Goal: Information Seeking & Learning: Learn about a topic

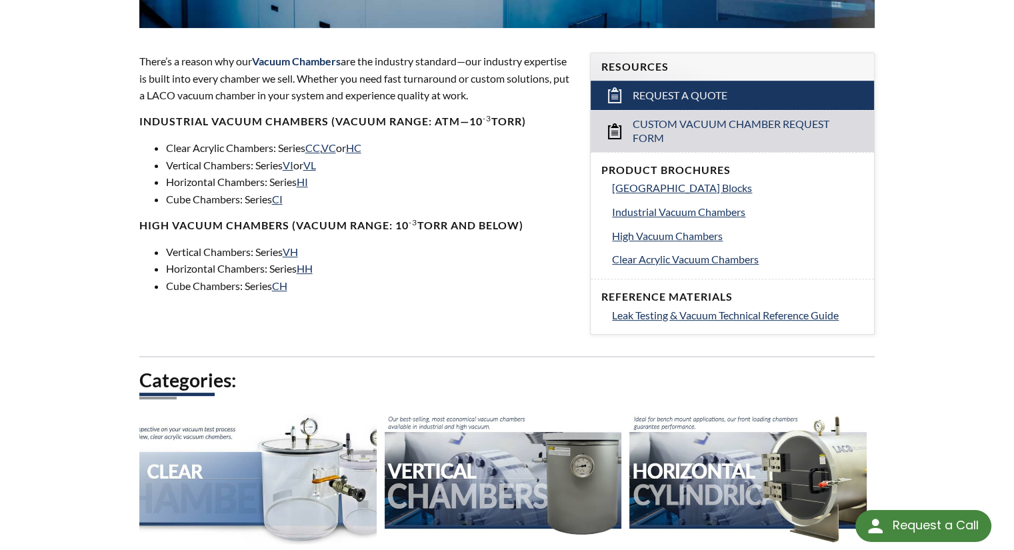
scroll to position [423, 0]
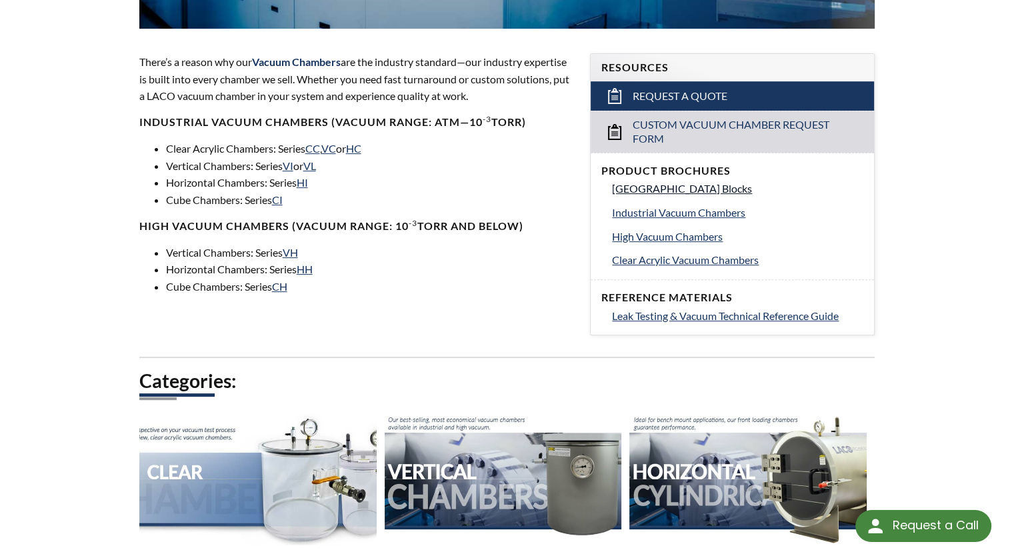
click at [742, 186] on span "[GEOGRAPHIC_DATA] Blocks" at bounding box center [682, 188] width 140 height 13
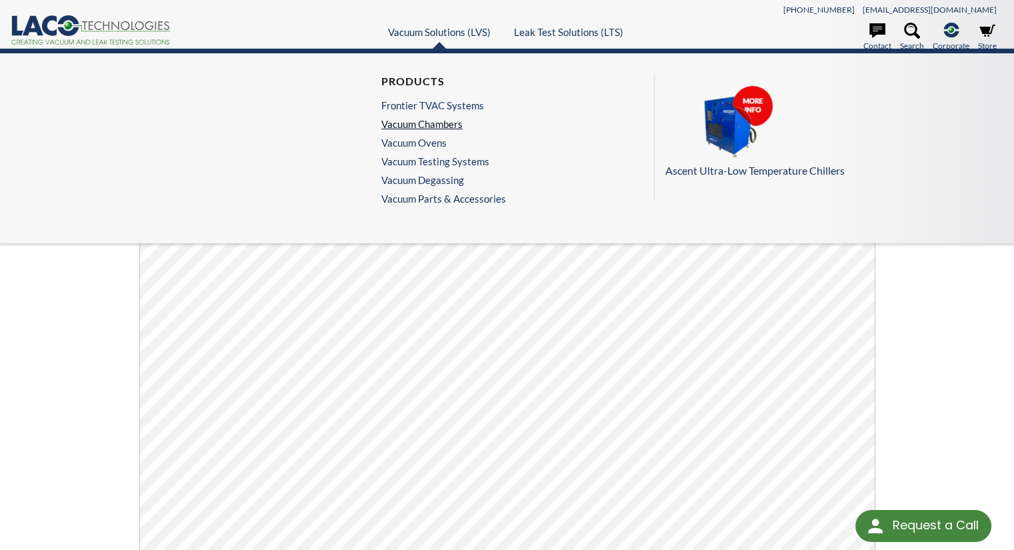
click at [427, 126] on link "Vacuum Chambers" at bounding box center [440, 124] width 118 height 12
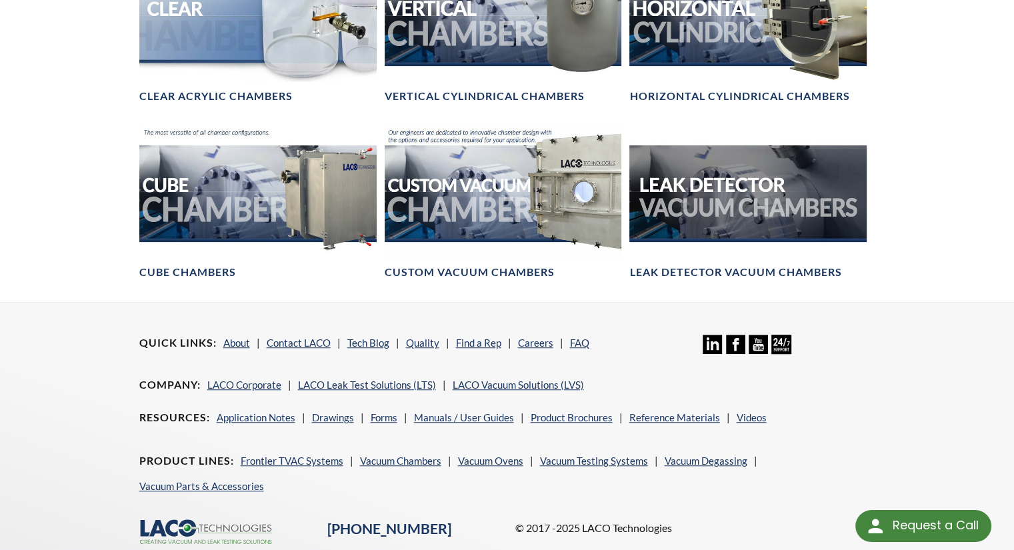
scroll to position [968, 0]
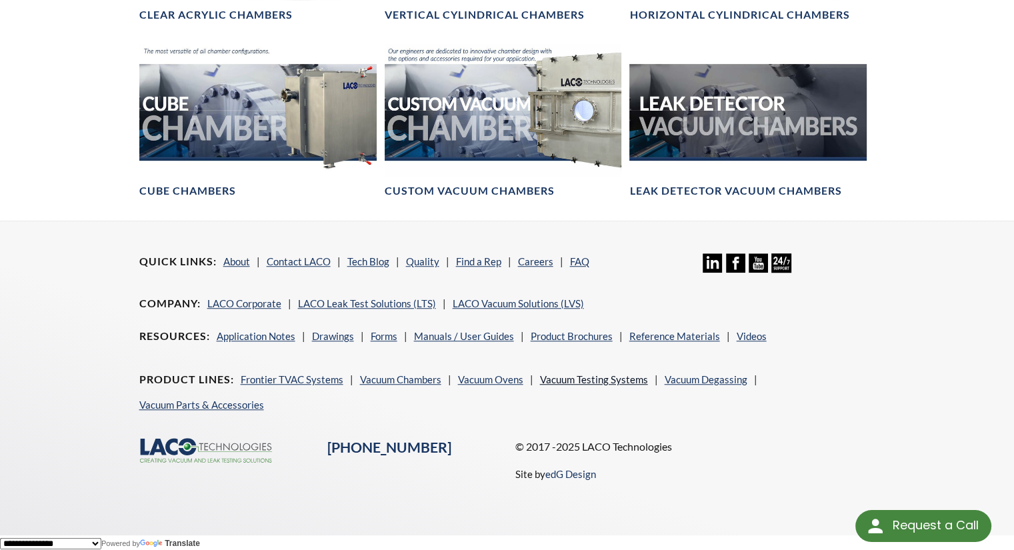
click at [620, 376] on link "Vacuum Testing Systems" at bounding box center [594, 379] width 108 height 12
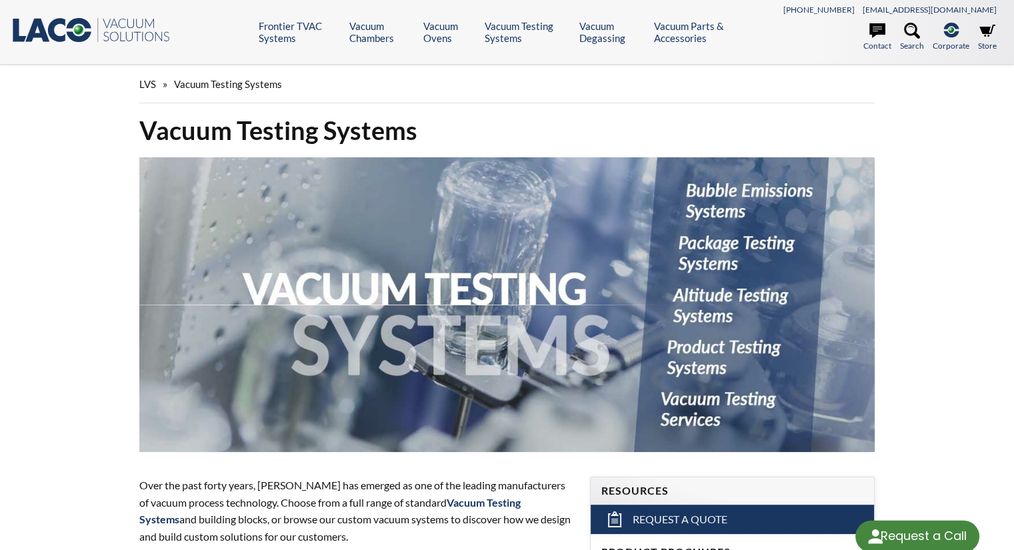
select select "Language Translate Widget"
click at [718, 246] on img at bounding box center [507, 304] width 736 height 295
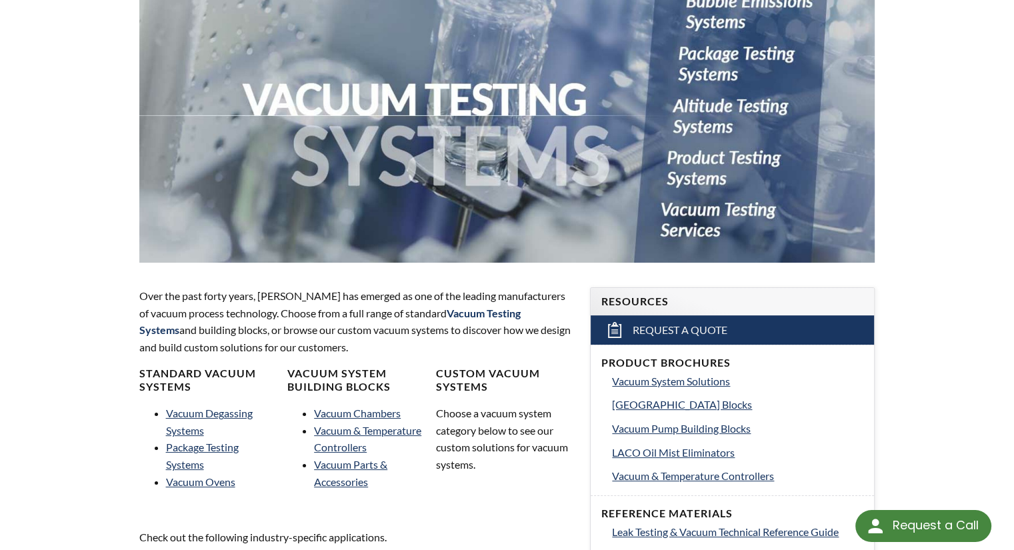
scroll to position [95, 0]
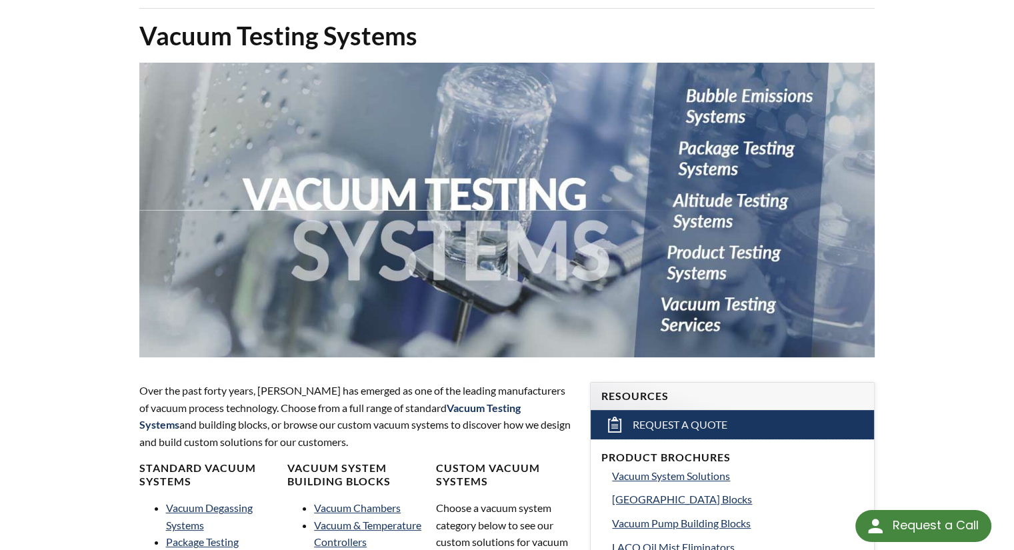
click at [690, 204] on img at bounding box center [507, 210] width 736 height 295
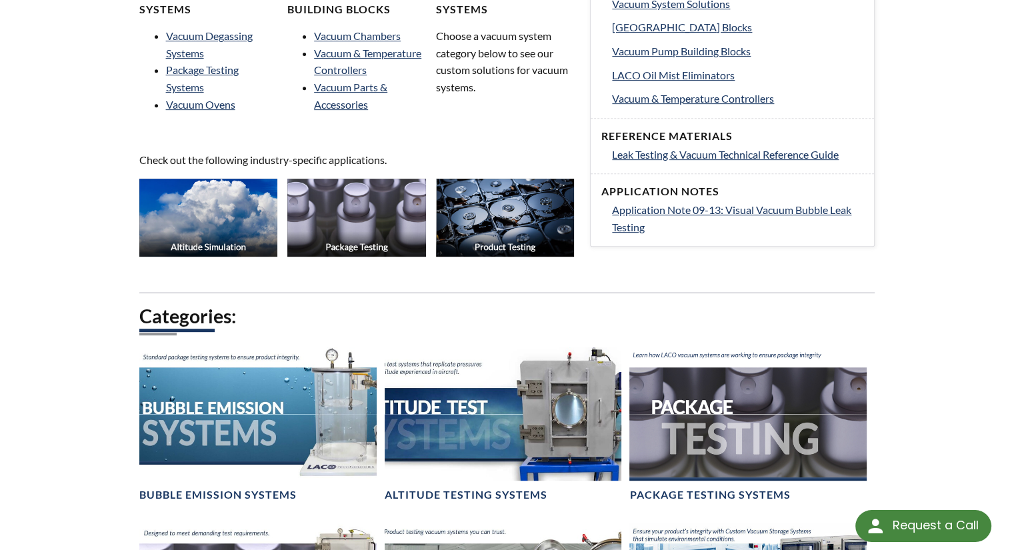
scroll to position [556, 0]
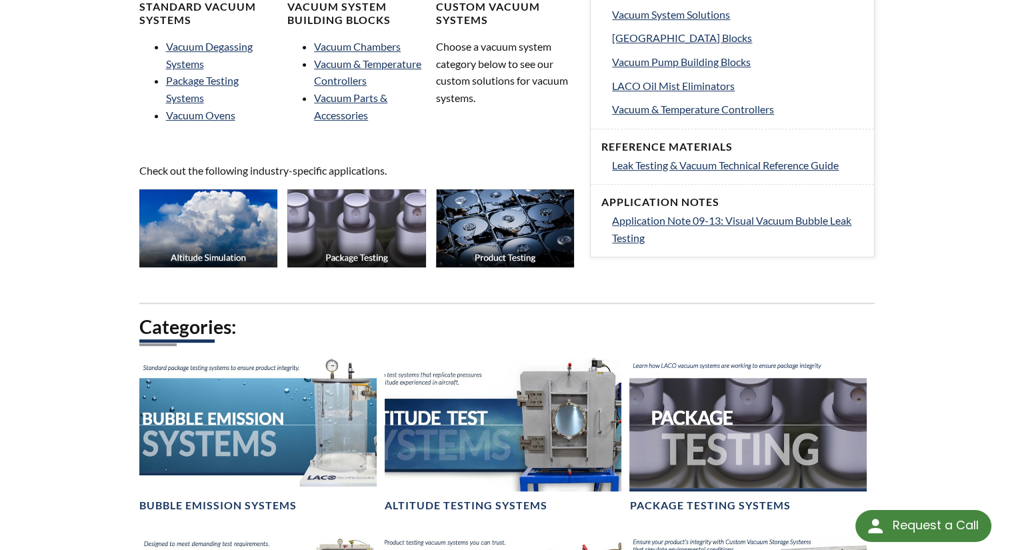
click at [356, 219] on img at bounding box center [356, 227] width 139 height 77
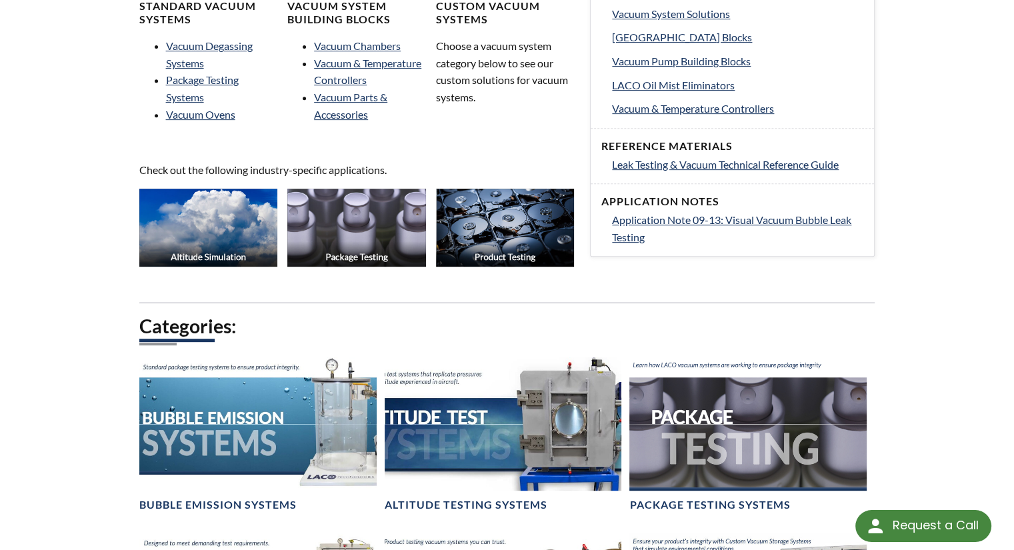
click at [497, 219] on img at bounding box center [505, 227] width 139 height 77
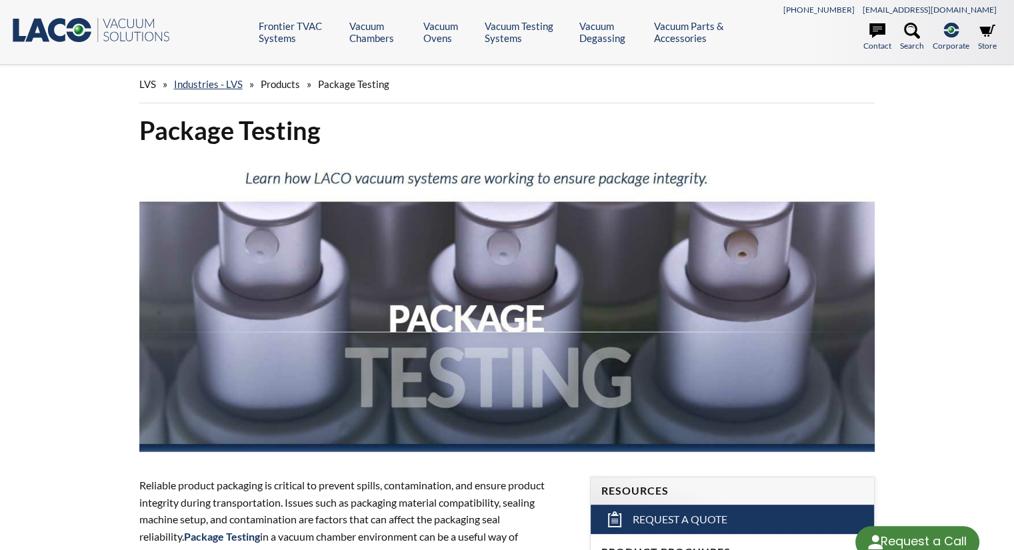
select select "Language Translate Widget"
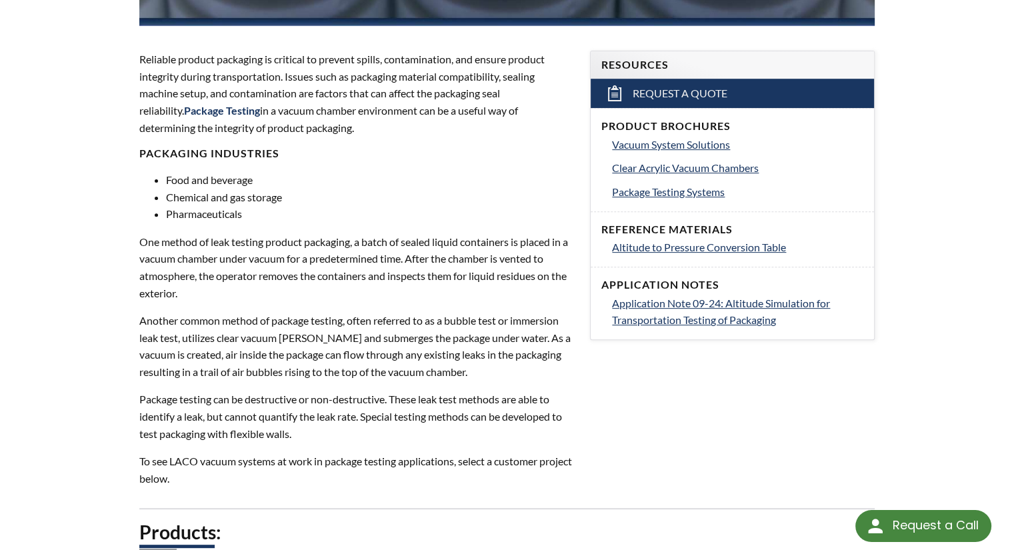
scroll to position [428, 0]
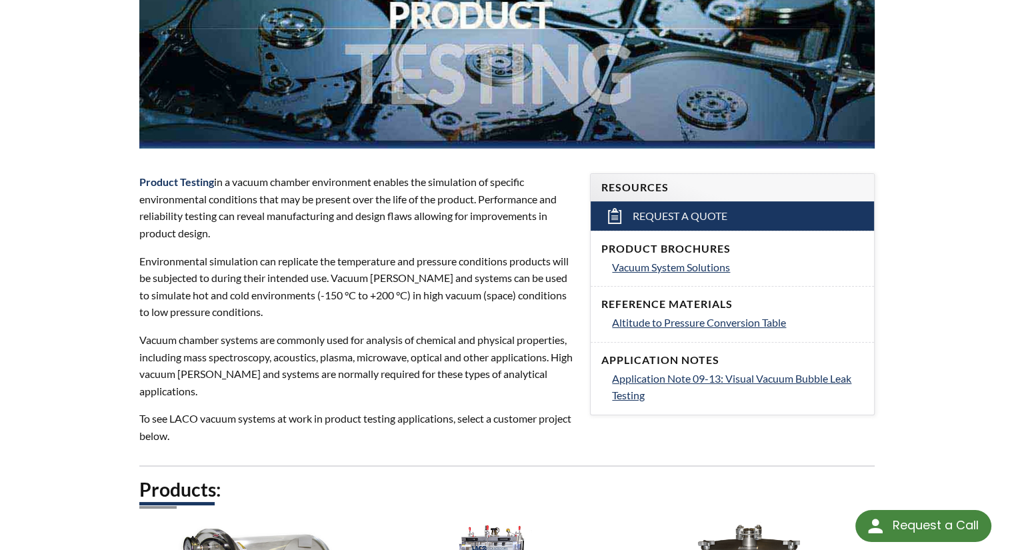
scroll to position [352, 0]
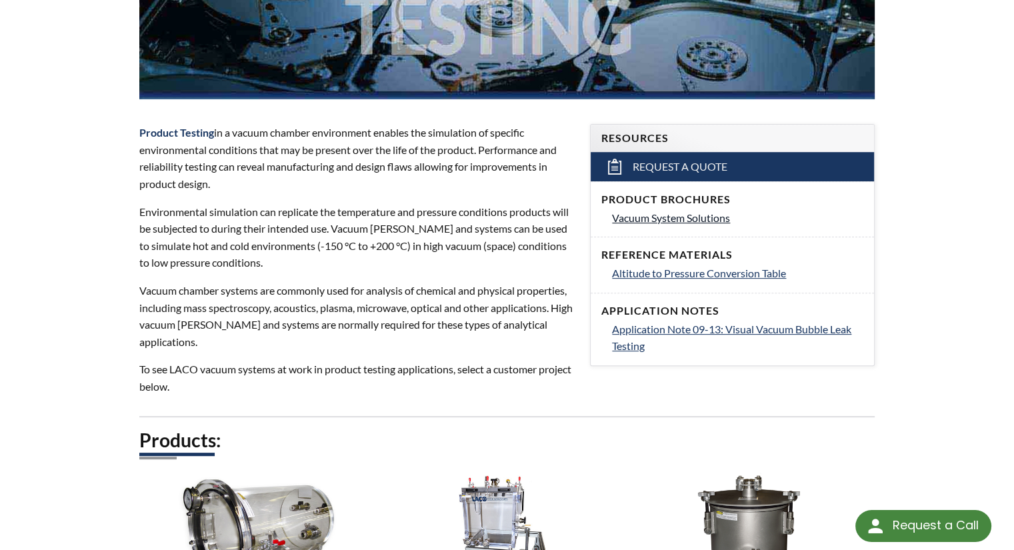
click at [716, 218] on span "Vacuum System Solutions" at bounding box center [671, 217] width 118 height 13
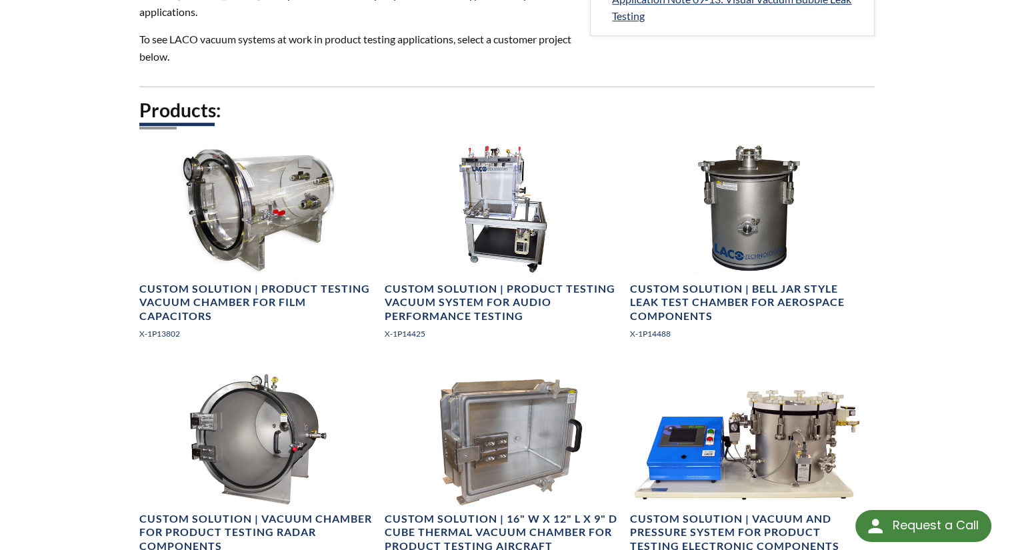
scroll to position [690, 0]
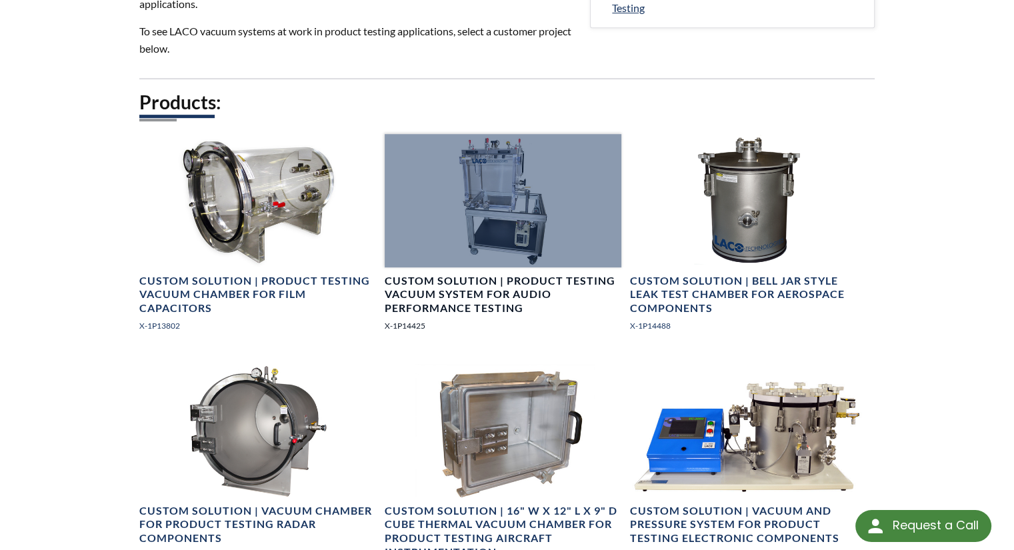
click at [494, 298] on h4 "Custom Solution | Product Testing Vacuum System for Audio Performance Testing" at bounding box center [502, 294] width 237 height 41
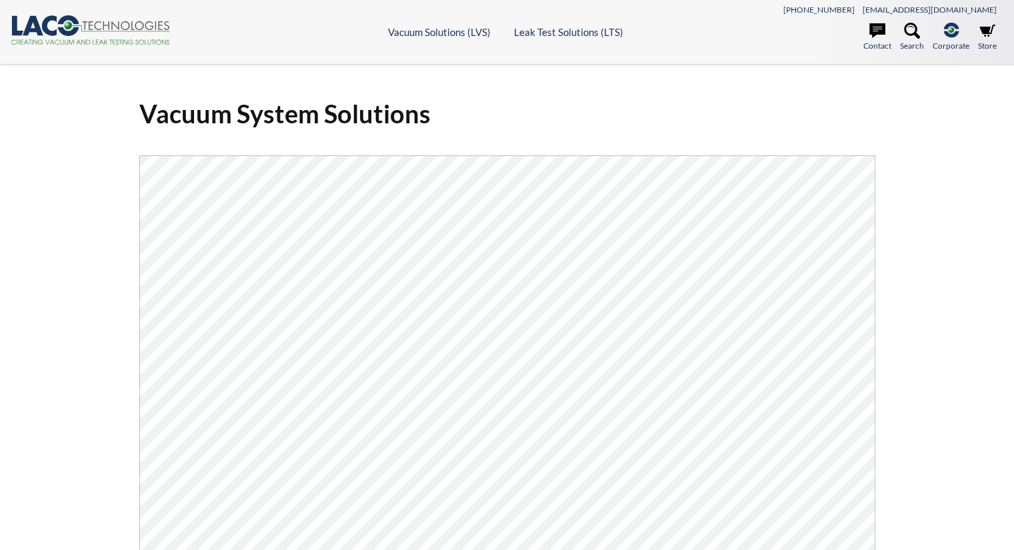
select select "Language Translate Widget"
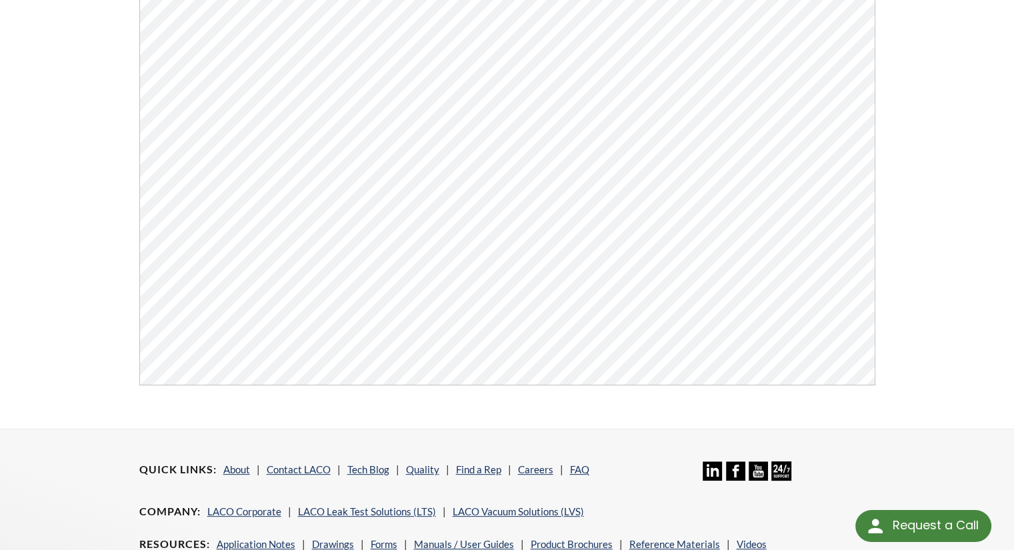
scroll to position [47, 0]
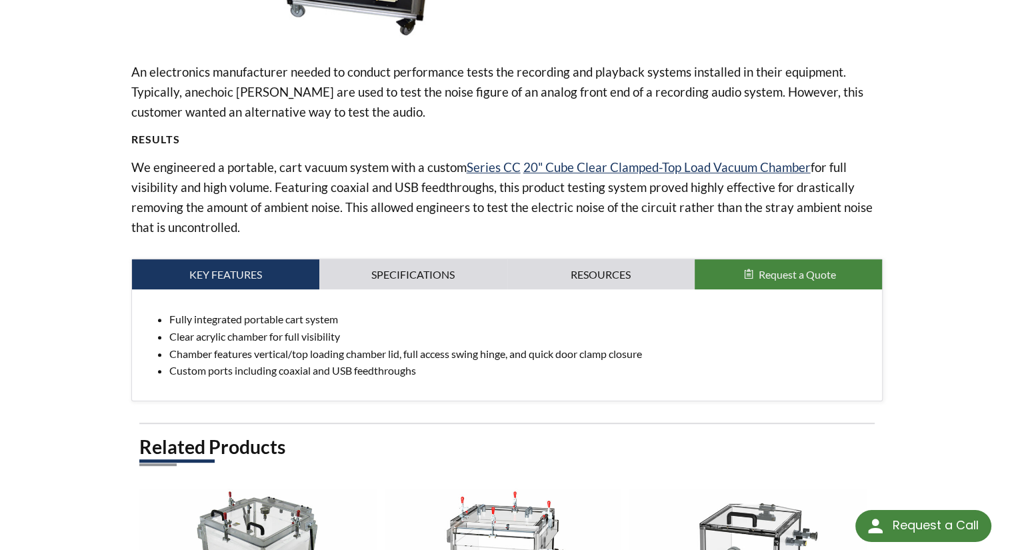
scroll to position [492, 0]
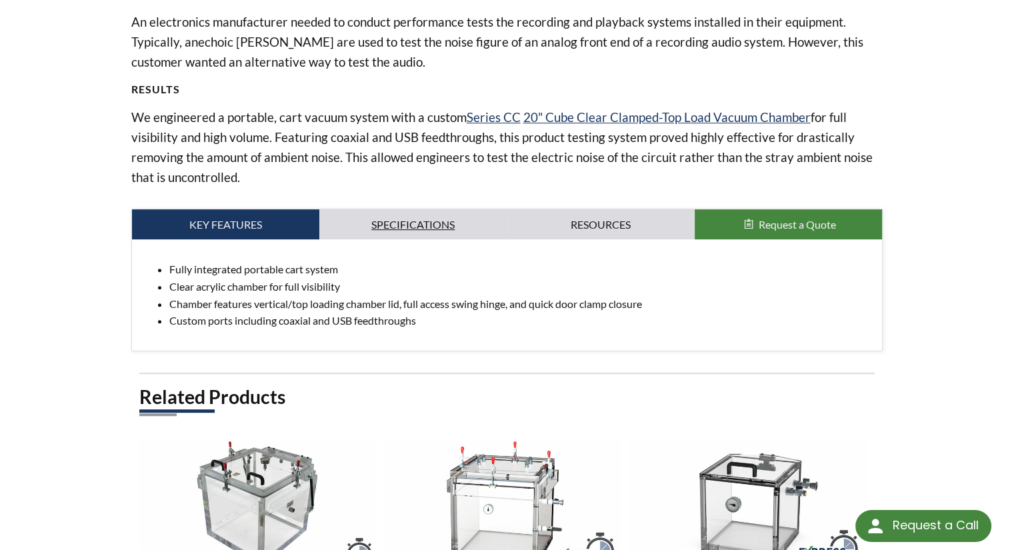
click at [458, 225] on link "Specifications" at bounding box center [412, 224] width 187 height 31
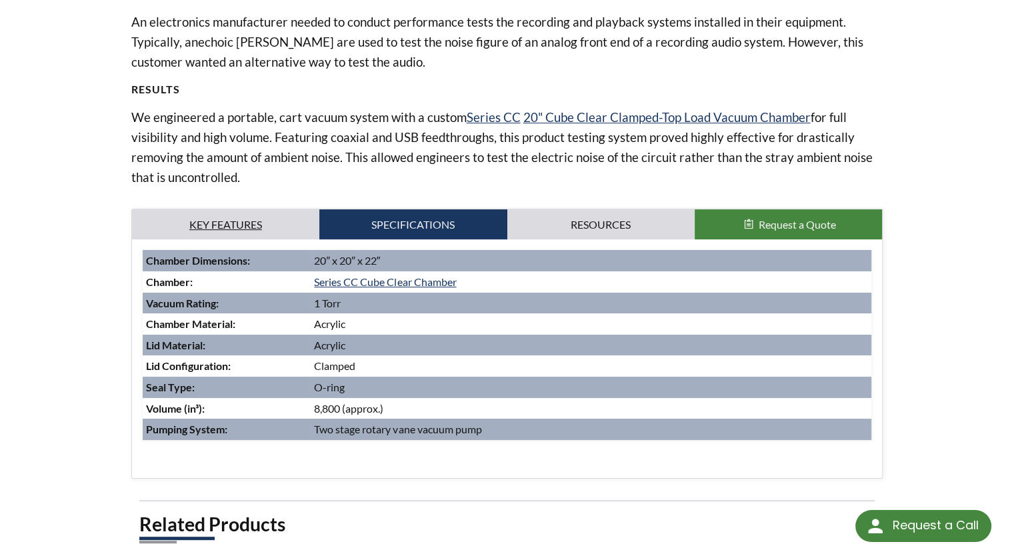
click at [243, 221] on link "Key Features" at bounding box center [225, 224] width 187 height 31
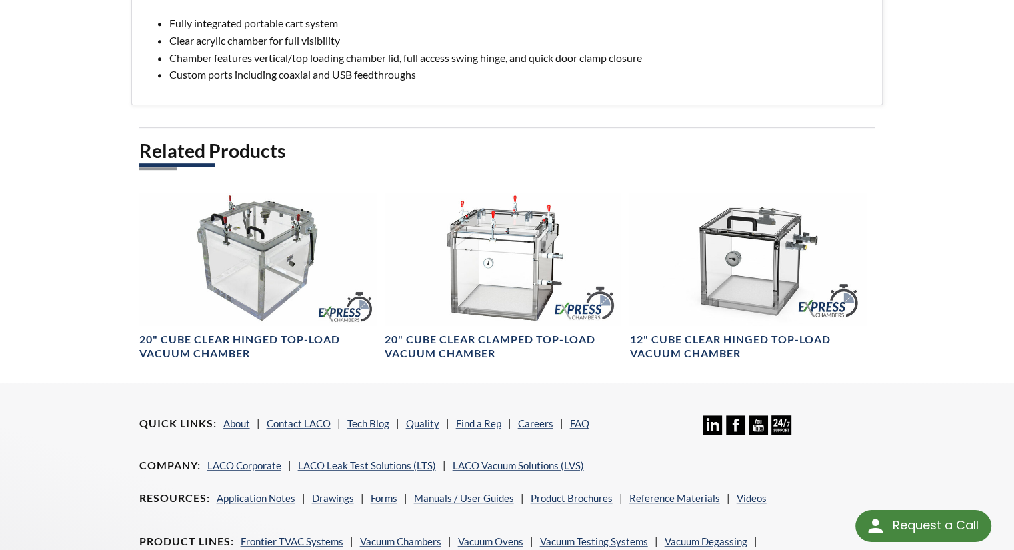
scroll to position [750, 0]
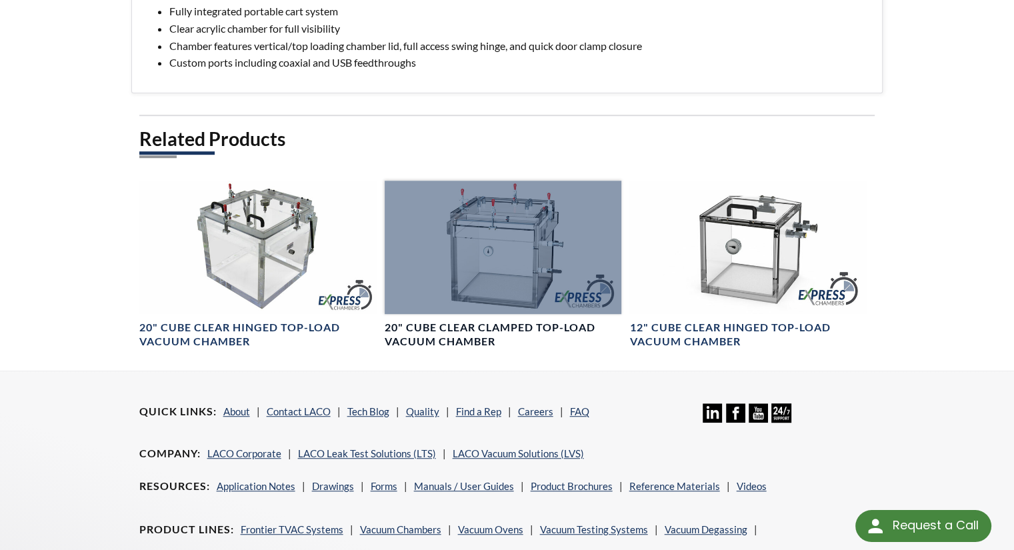
click at [518, 280] on div at bounding box center [502, 247] width 237 height 133
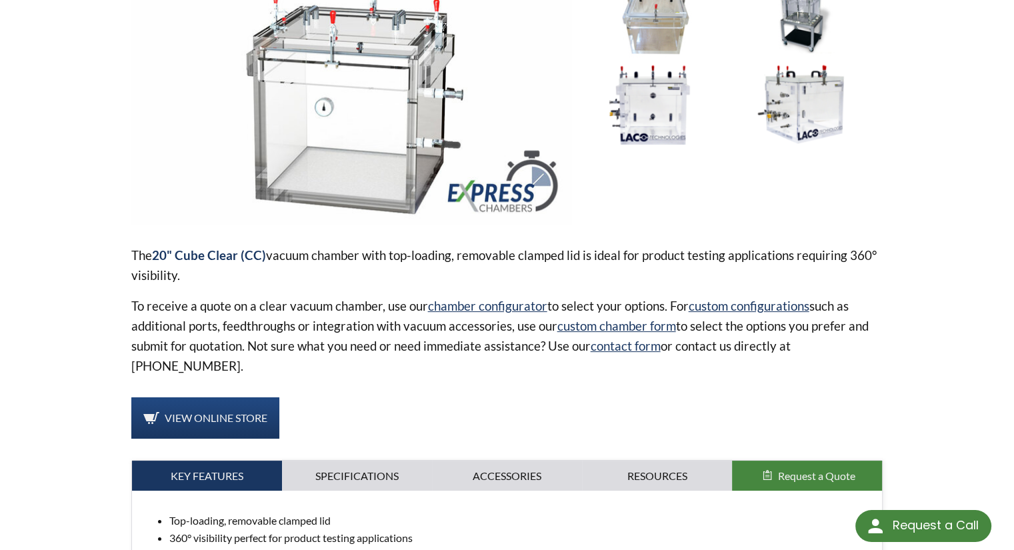
scroll to position [218, 0]
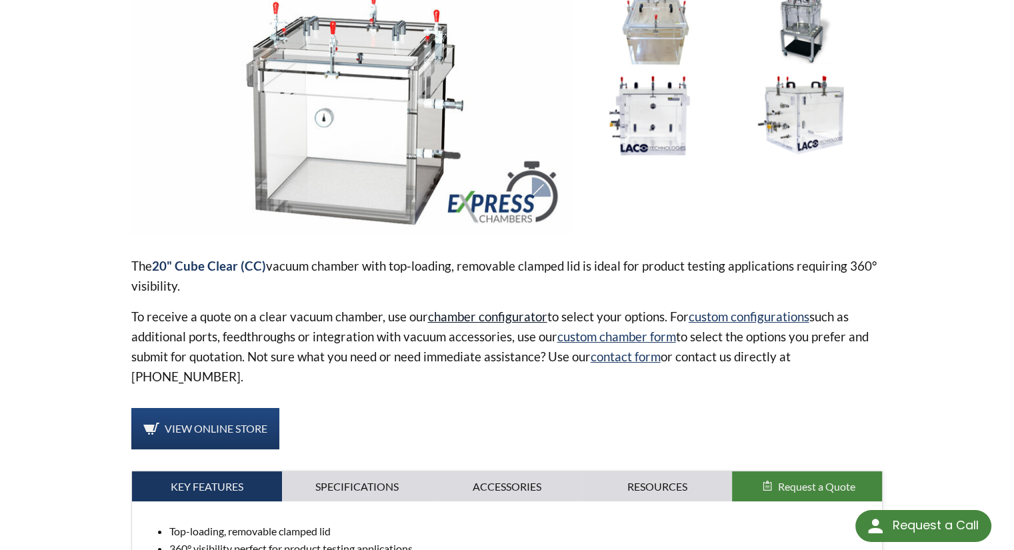
click at [525, 320] on link "chamber configurator" at bounding box center [487, 316] width 119 height 15
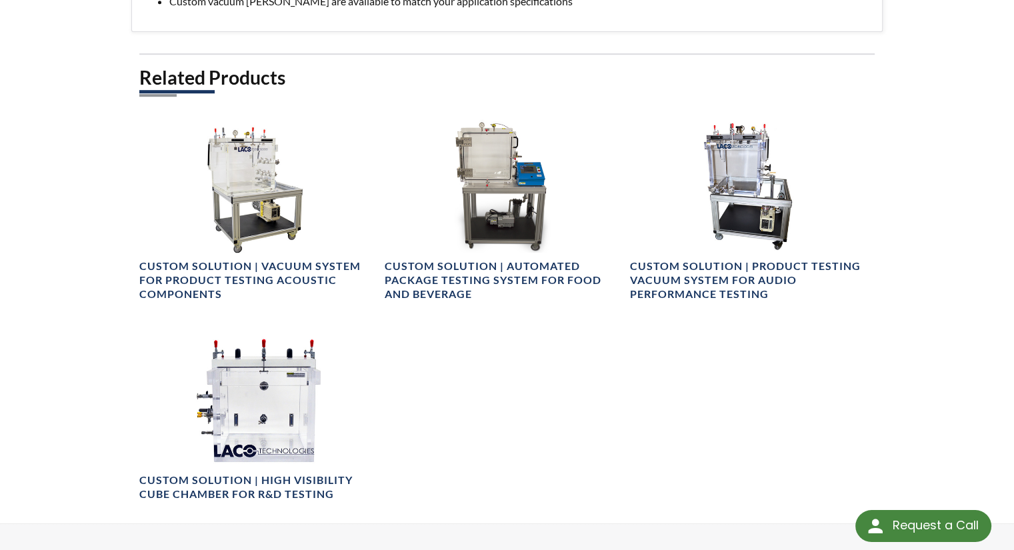
scroll to position [806, 0]
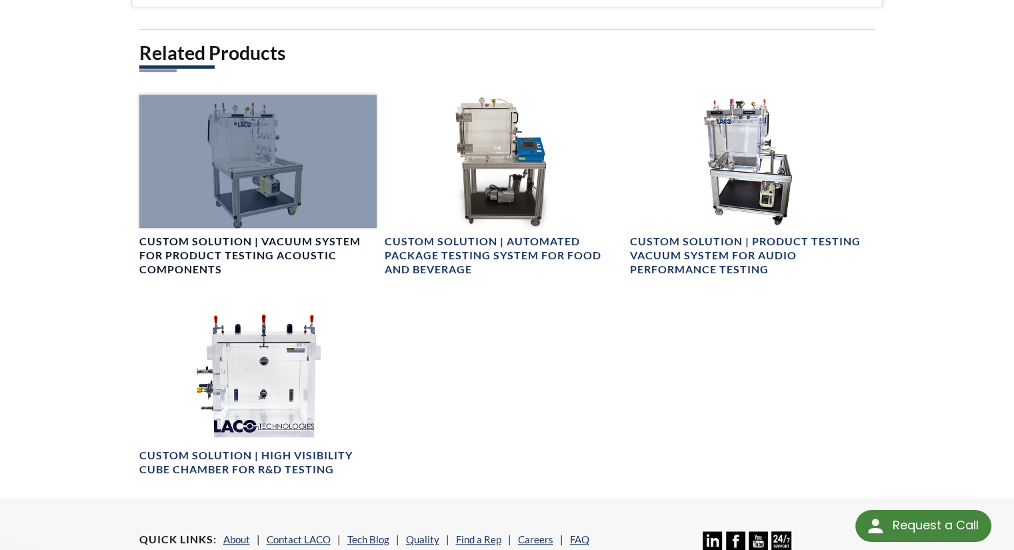
click at [253, 122] on div at bounding box center [257, 161] width 237 height 133
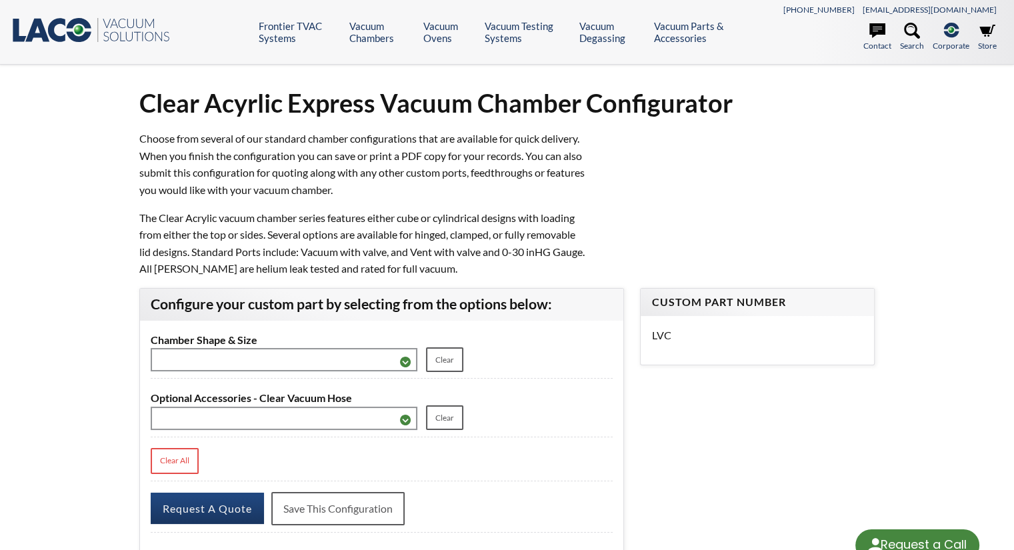
select select "Language Translate Widget"
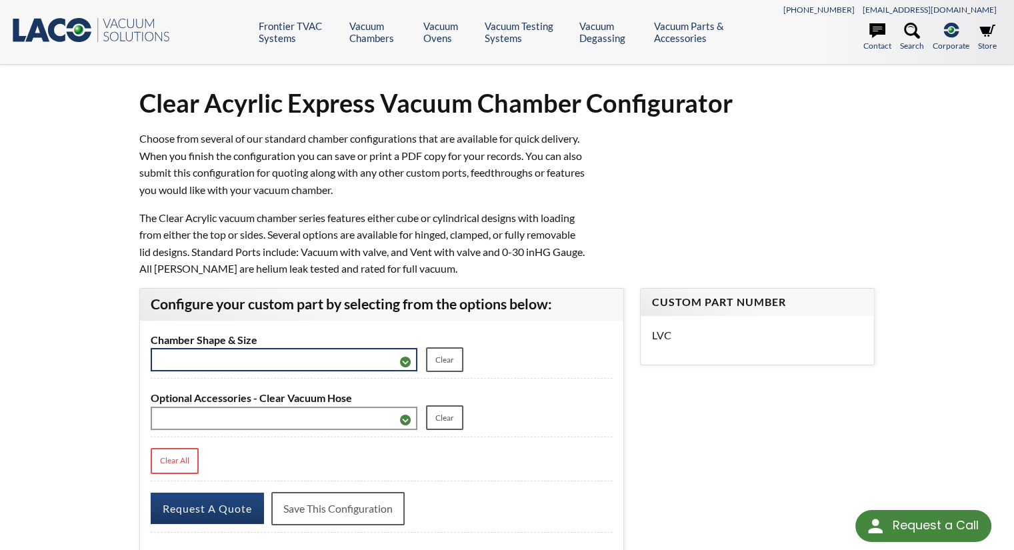
click at [397, 367] on select "**********" at bounding box center [284, 359] width 267 height 23
select select "**********"
click at [151, 348] on select "**********" at bounding box center [284, 359] width 267 height 23
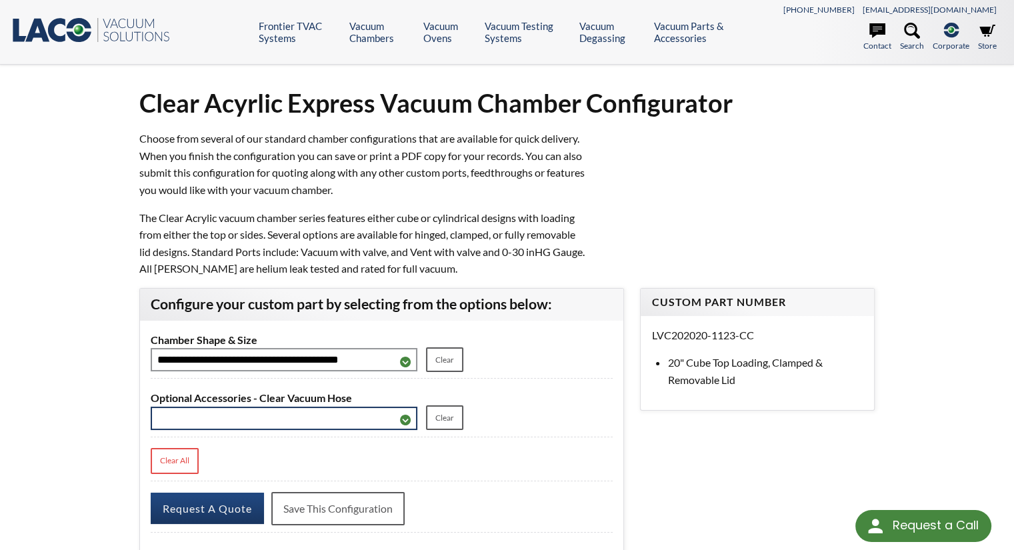
click at [405, 426] on select "**********" at bounding box center [284, 417] width 267 height 23
select select "**********"
click at [151, 408] on select "**********" at bounding box center [284, 417] width 267 height 23
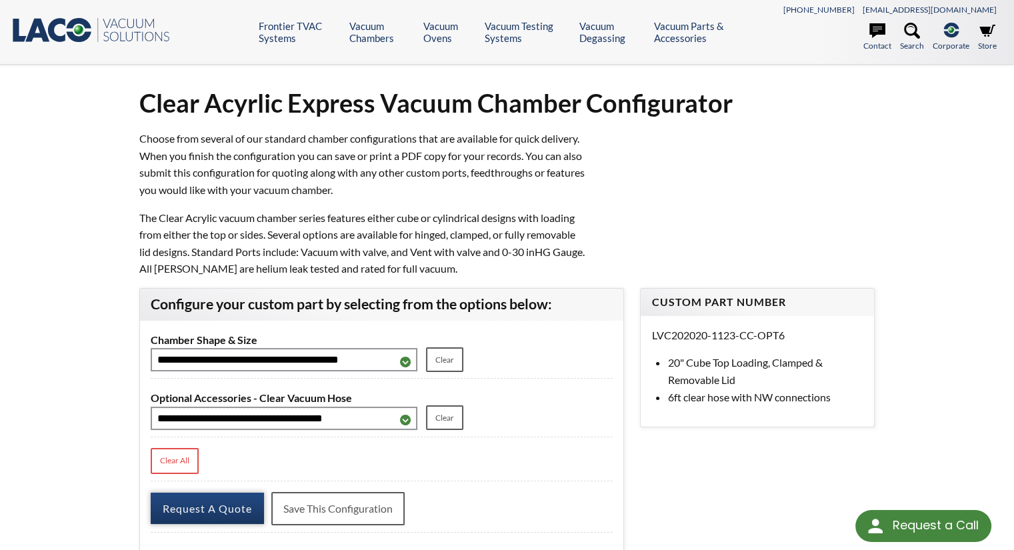
click at [209, 500] on button "Request A Quote" at bounding box center [207, 507] width 113 height 31
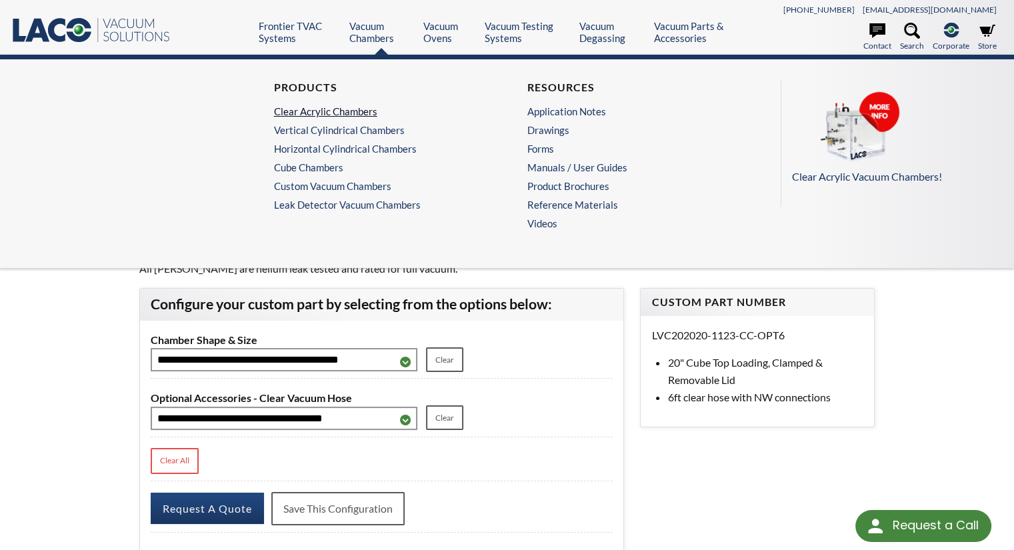
click at [346, 109] on link "Clear Acrylic Chambers" at bounding box center [377, 111] width 206 height 12
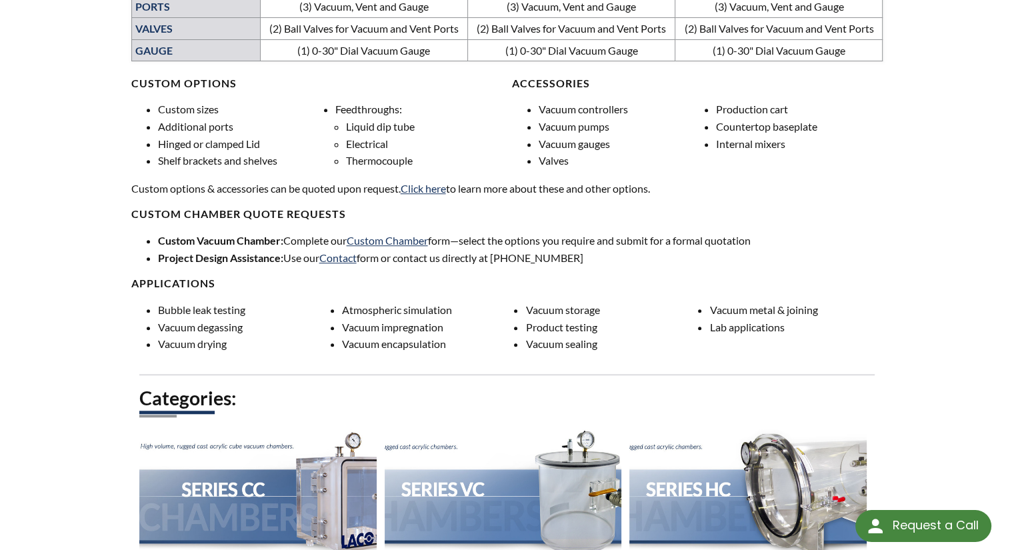
scroll to position [997, 0]
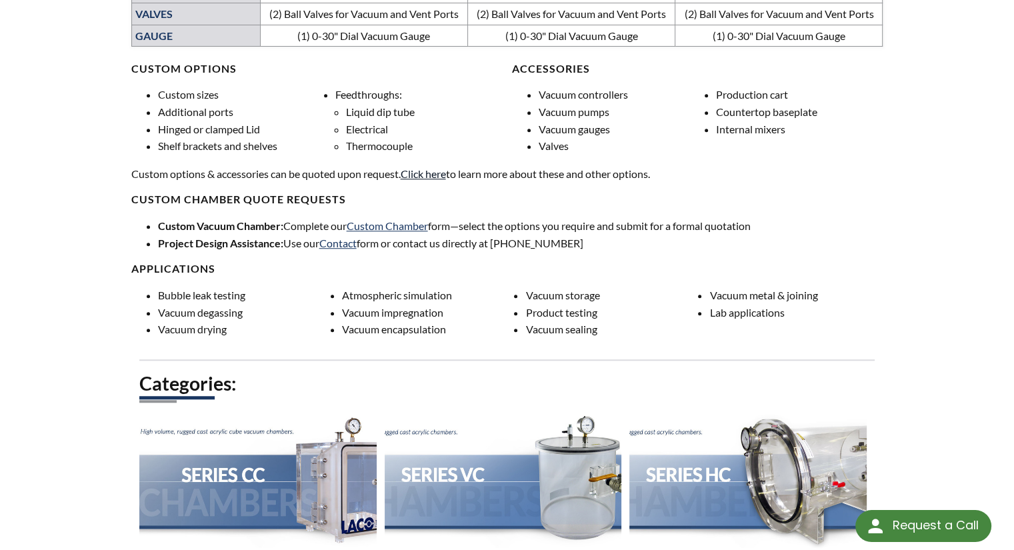
click at [414, 175] on link "Click here" at bounding box center [422, 173] width 45 height 13
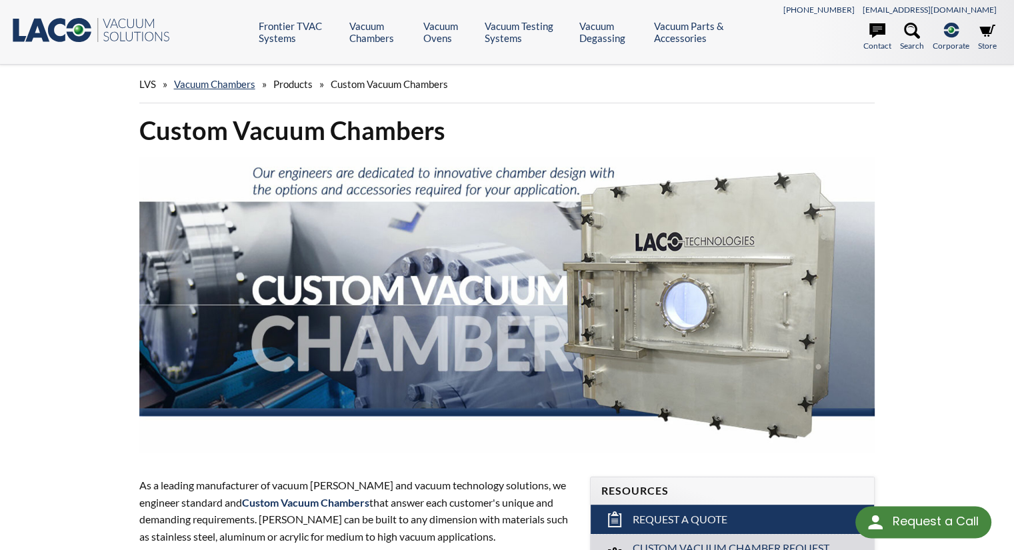
select select "Language Translate Widget"
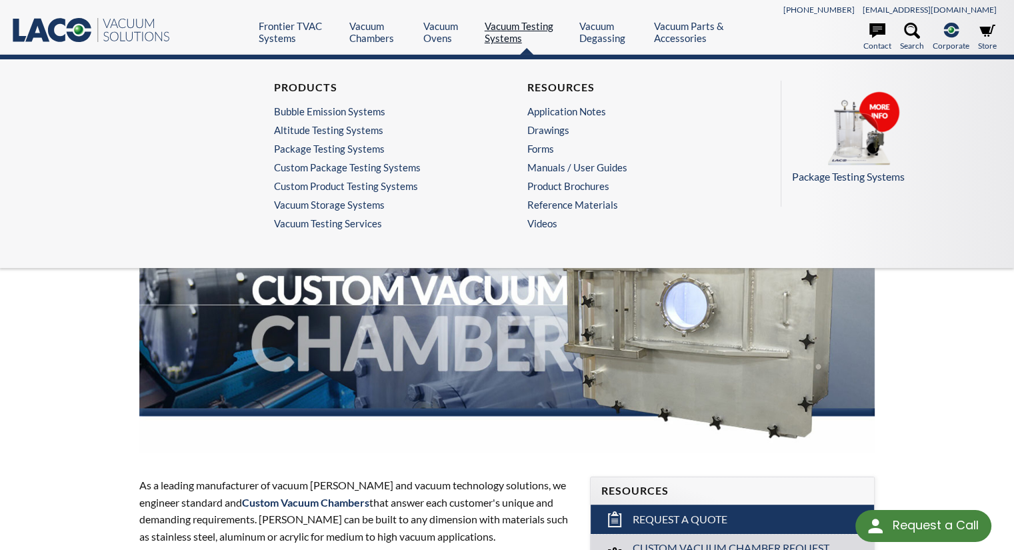
click at [511, 30] on link "Vacuum Testing Systems" at bounding box center [526, 32] width 85 height 24
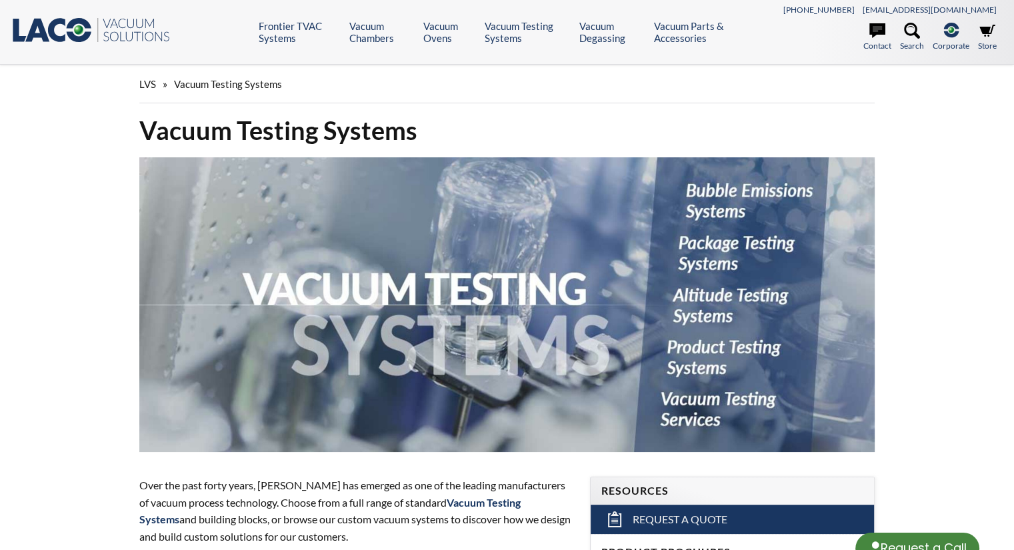
select select "Language Translate Widget"
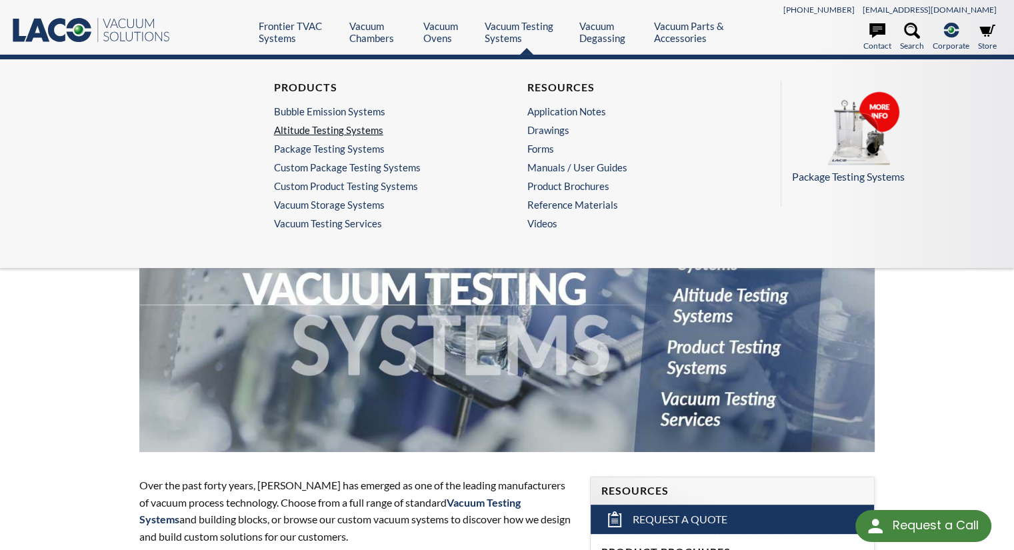
click at [325, 133] on link "Altitude Testing Systems" at bounding box center [377, 130] width 206 height 12
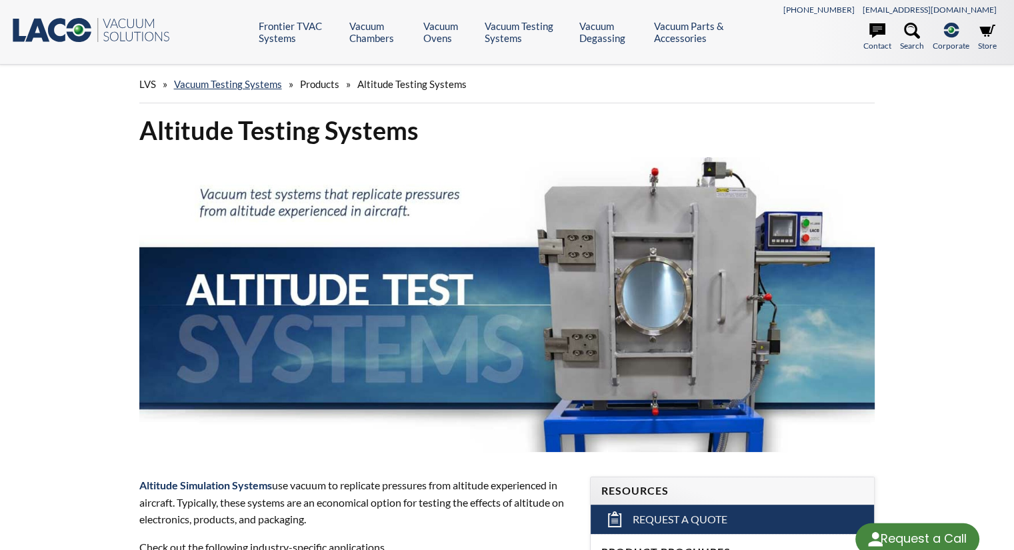
select select "Language Translate Widget"
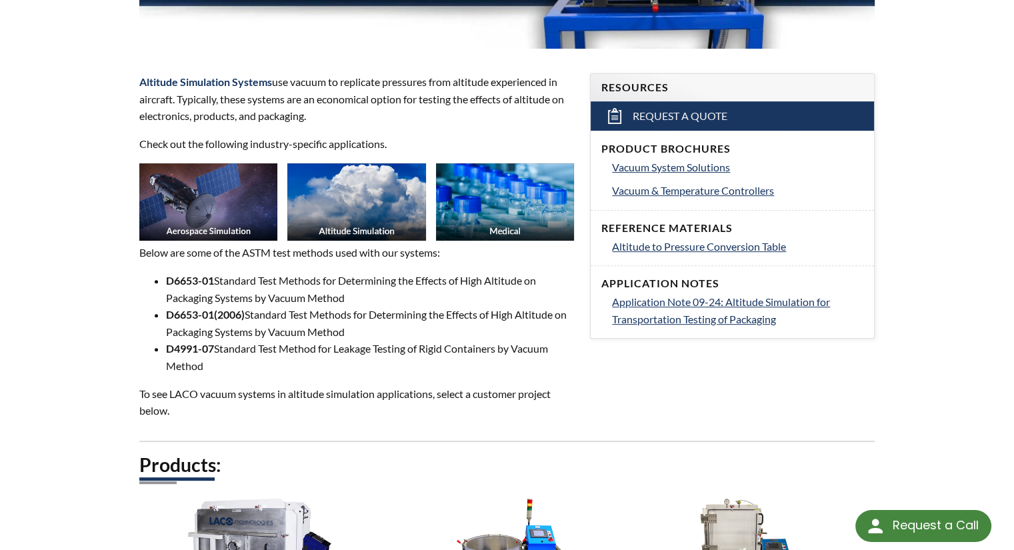
scroll to position [401, 0]
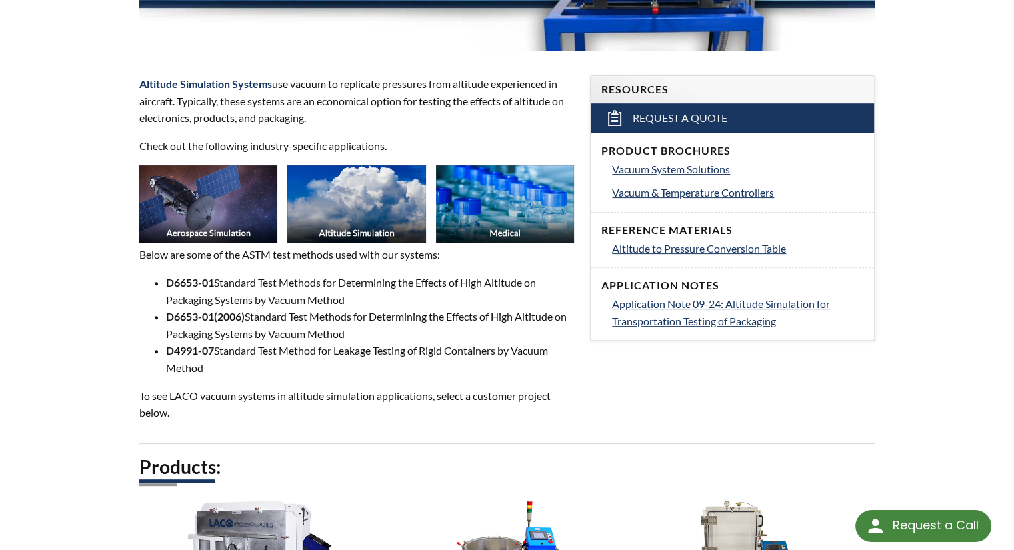
click at [362, 205] on img at bounding box center [356, 203] width 139 height 77
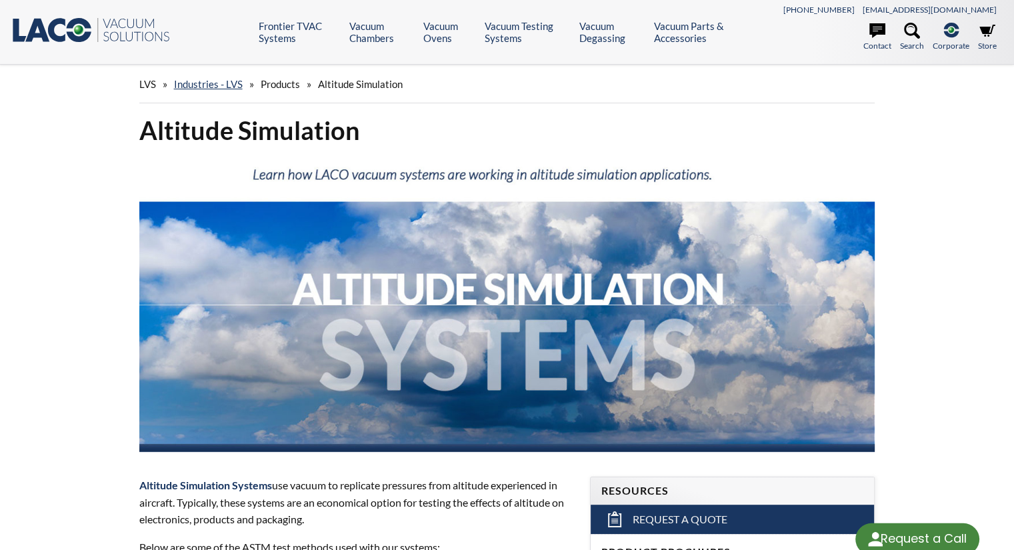
select select "Language Translate Widget"
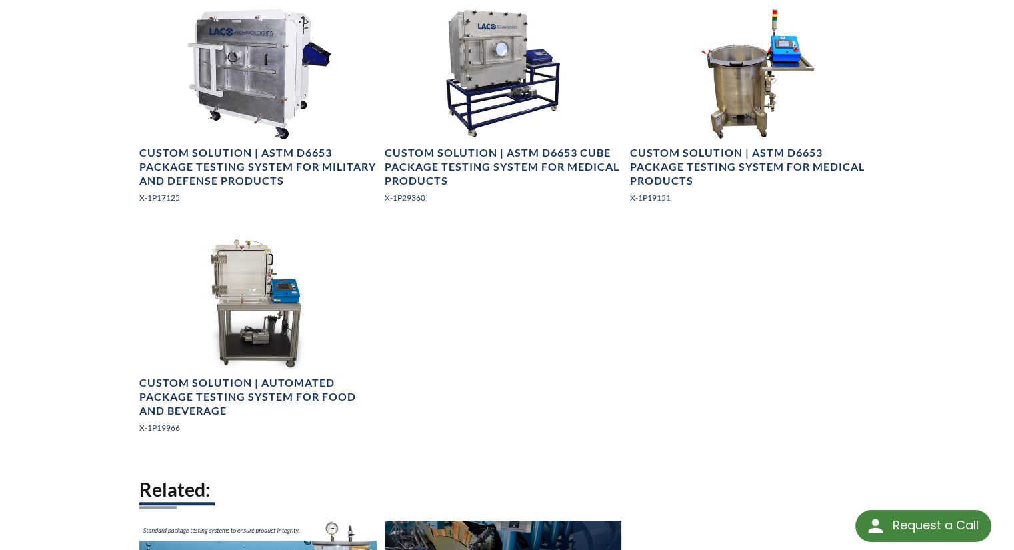
scroll to position [818, 0]
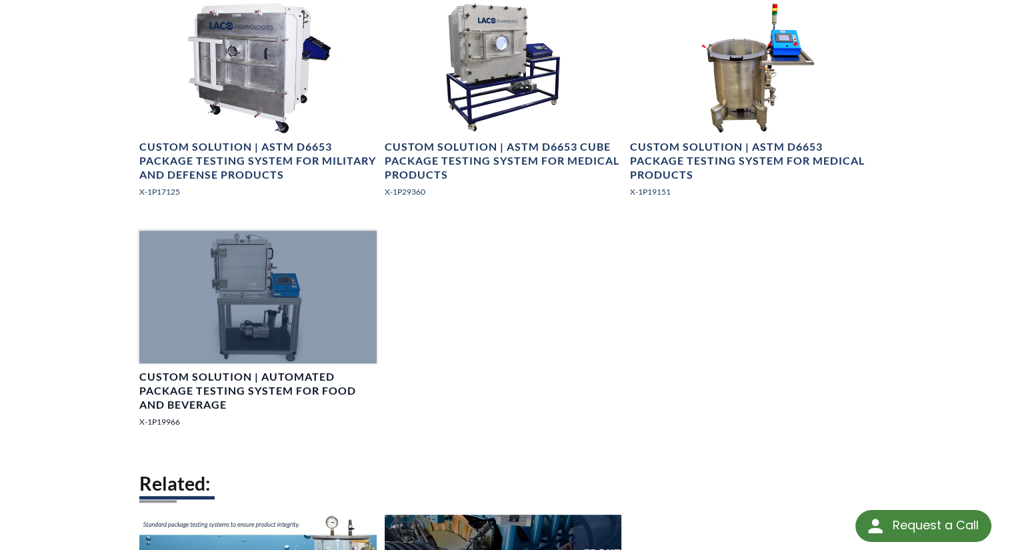
click at [253, 285] on div at bounding box center [257, 297] width 237 height 133
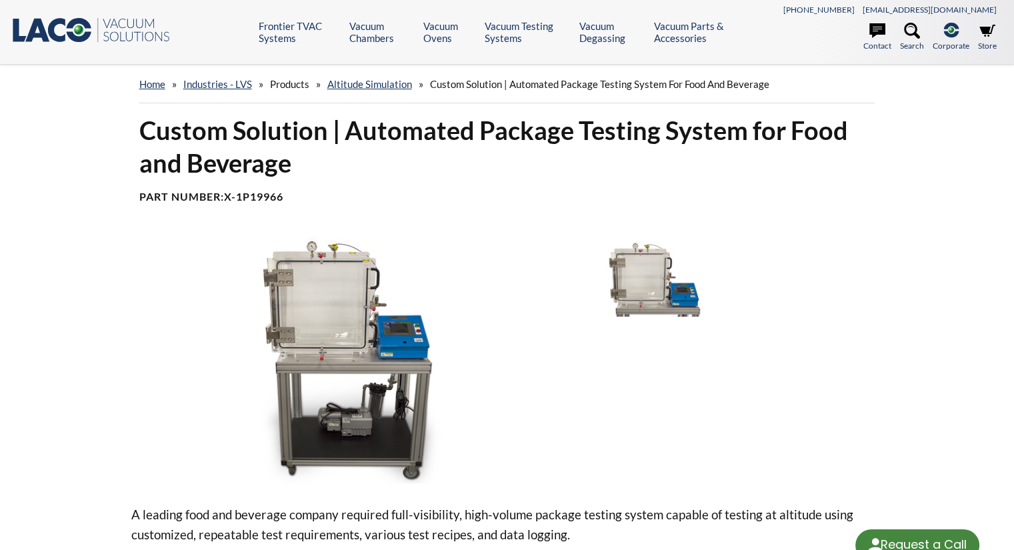
select select "Language Translate Widget"
click at [908, 30] on icon at bounding box center [912, 31] width 16 height 16
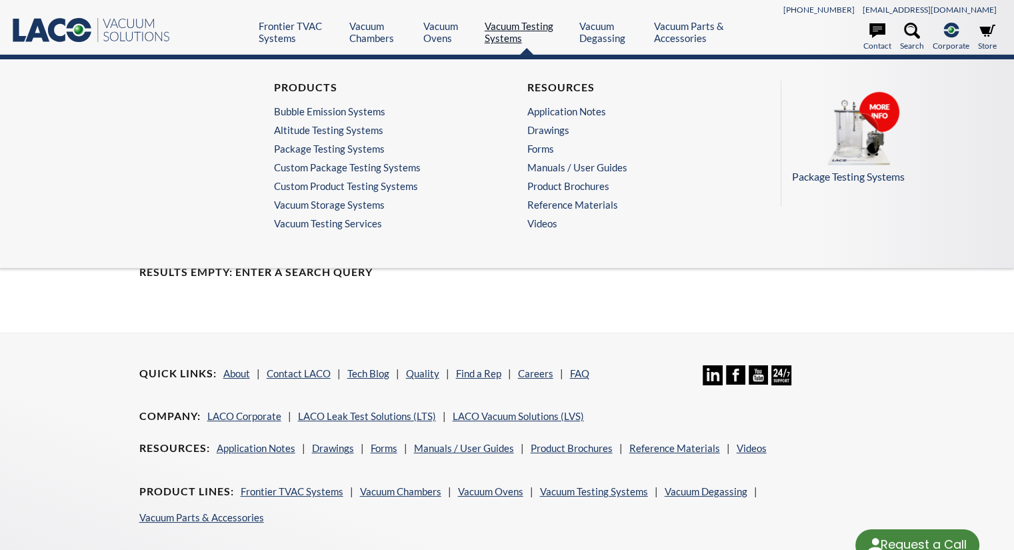
select select "Language Translate Widget"
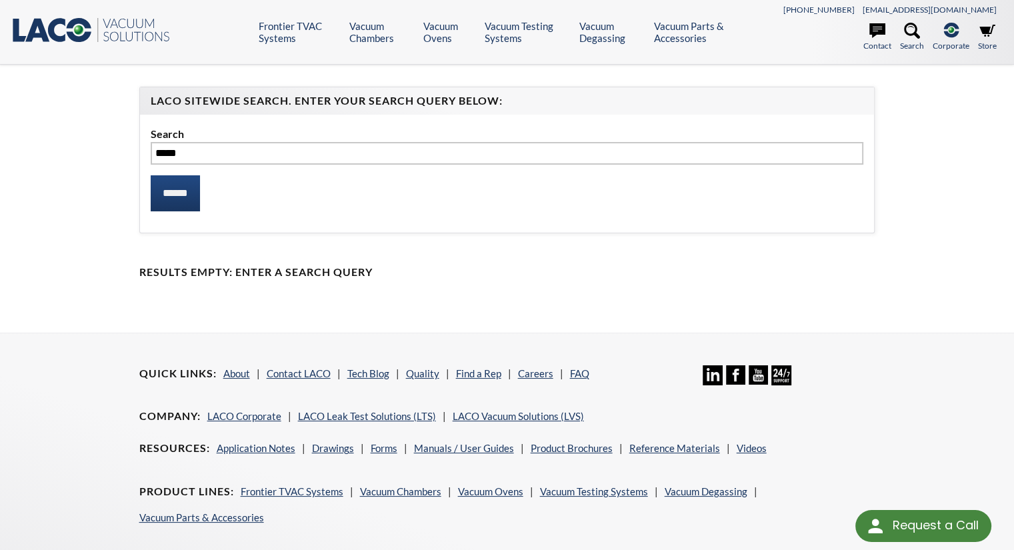
type input "*****"
click at [151, 175] on input "******" at bounding box center [175, 193] width 49 height 36
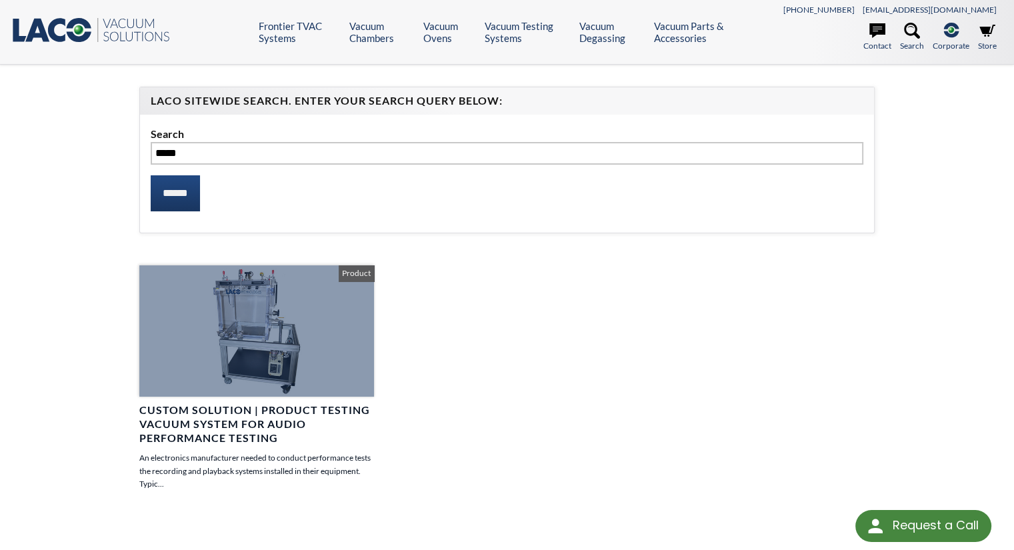
click at [280, 315] on div at bounding box center [256, 331] width 235 height 132
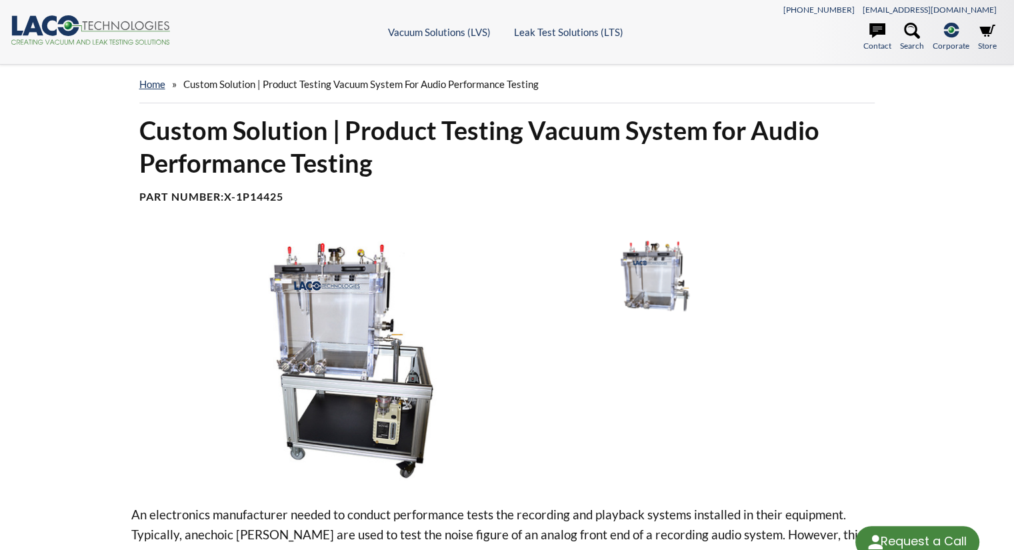
select select "Language Translate Widget"
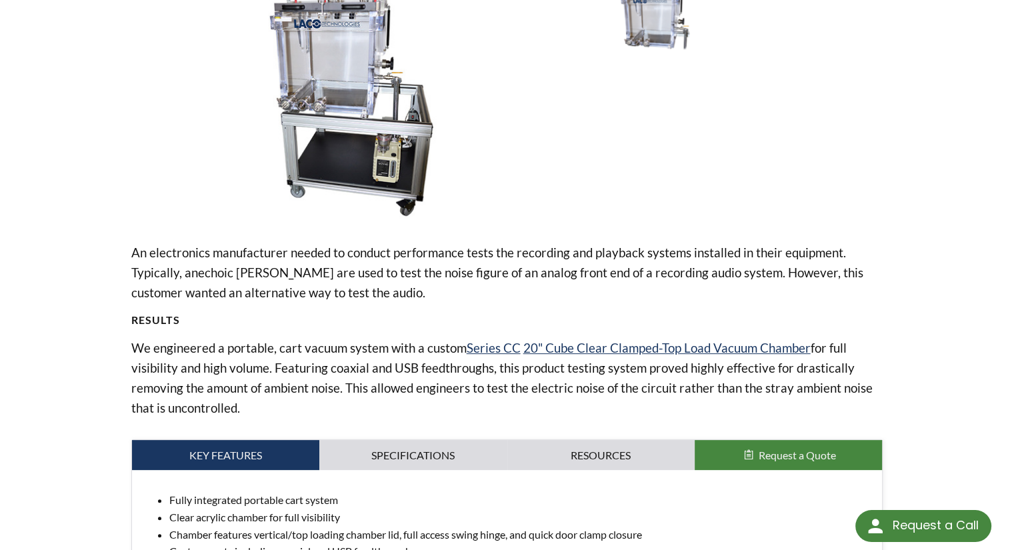
scroll to position [277, 0]
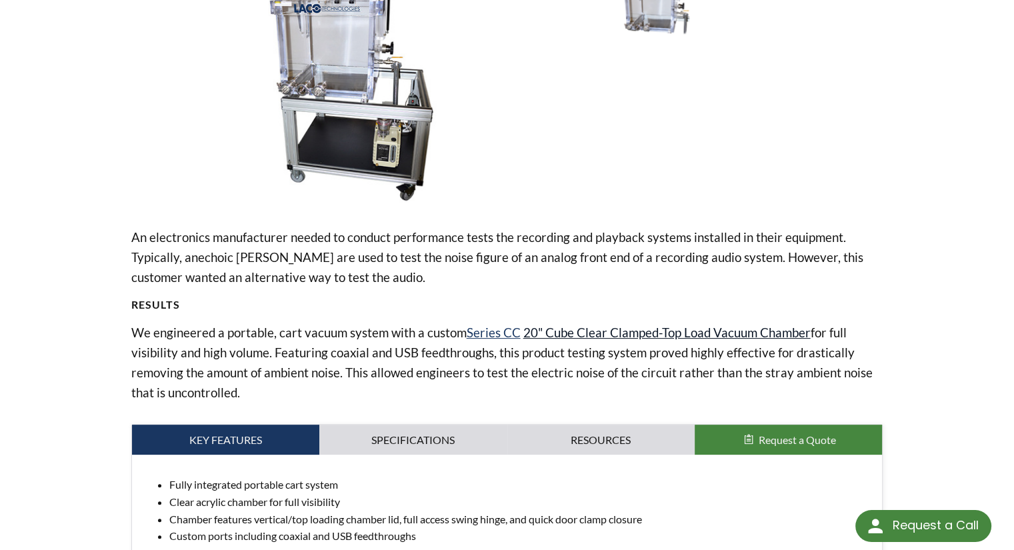
click at [630, 330] on link "20" Cube Clear Clamped-Top Load Vacuum Chamber" at bounding box center [666, 332] width 287 height 15
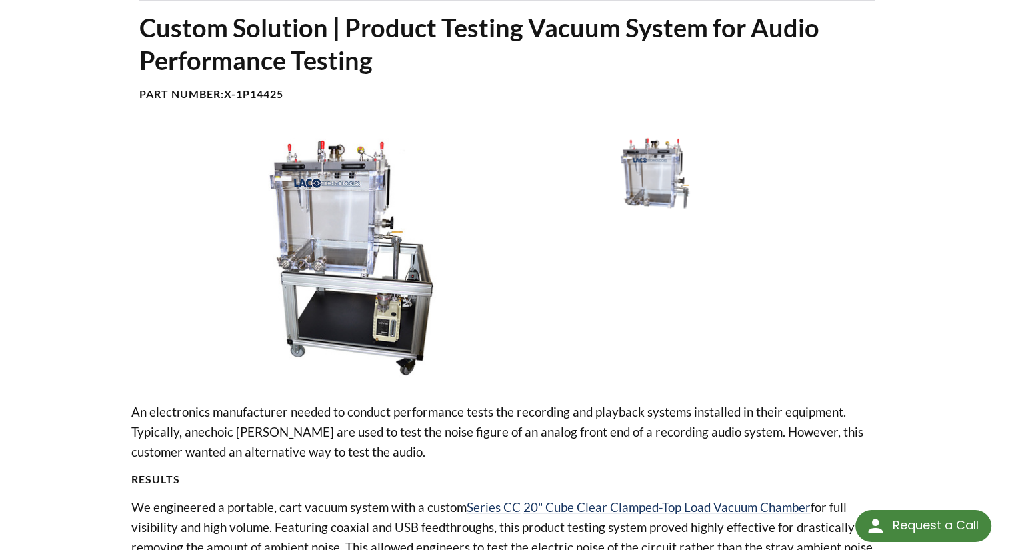
scroll to position [97, 0]
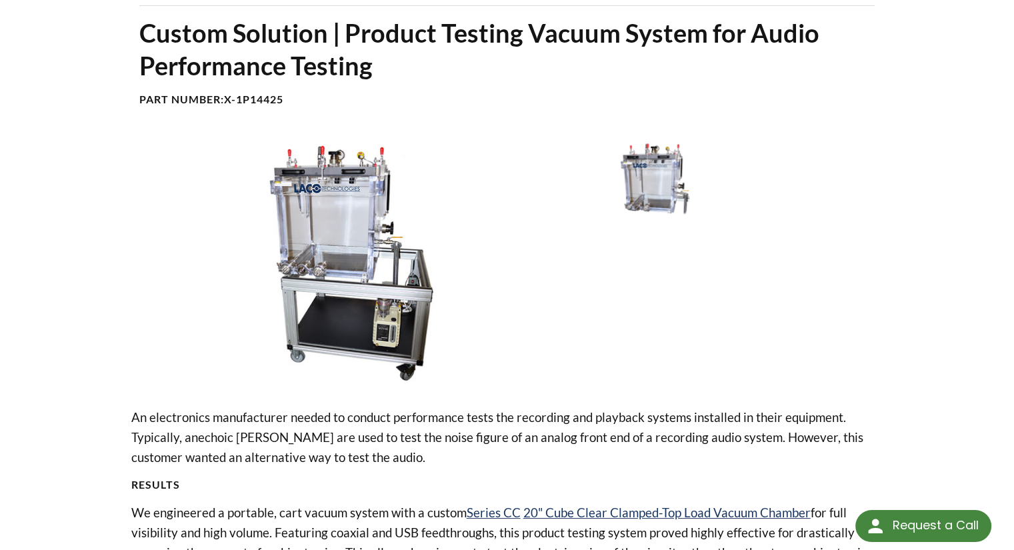
click at [333, 267] on img at bounding box center [351, 262] width 440 height 247
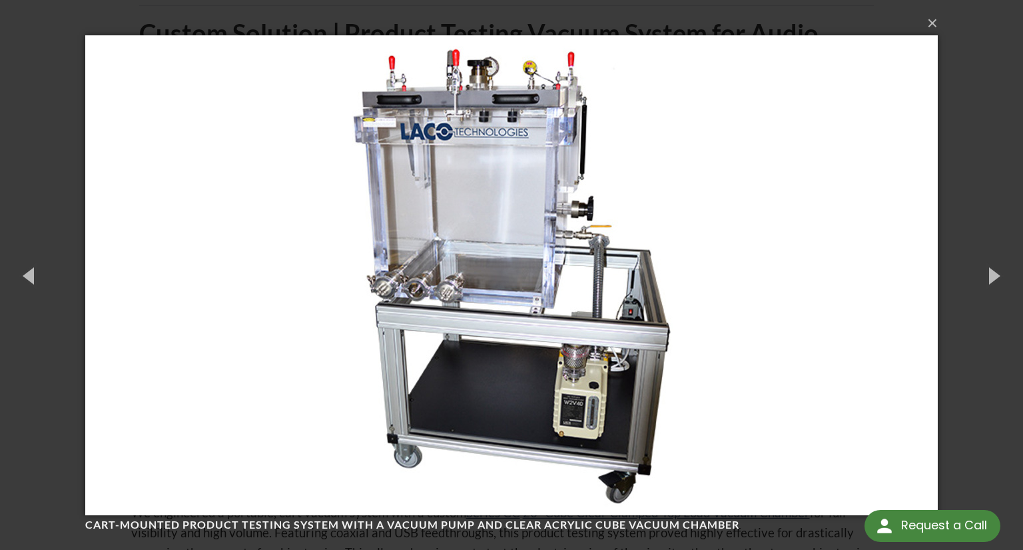
click at [434, 283] on img at bounding box center [511, 275] width 853 height 533
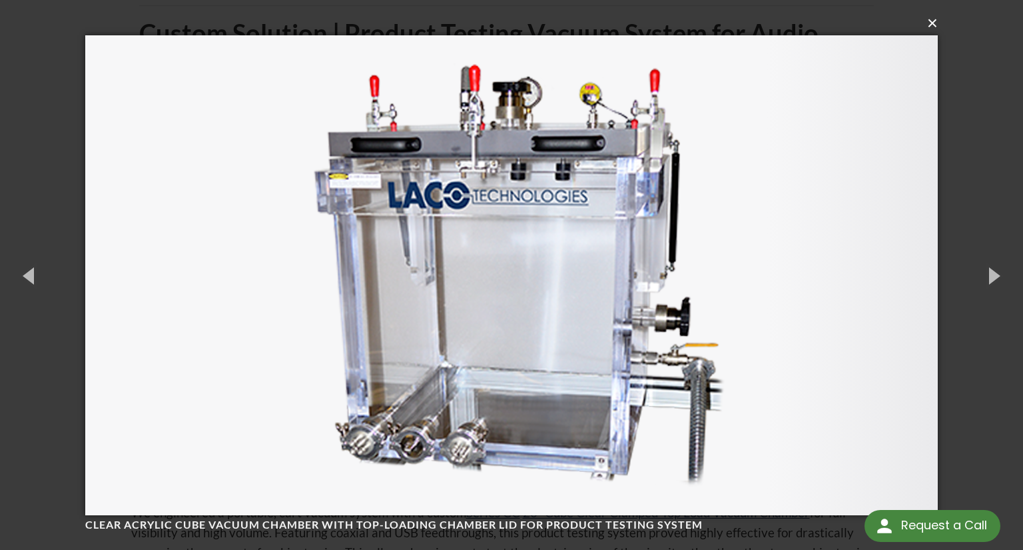
click at [935, 22] on button "×" at bounding box center [515, 23] width 853 height 29
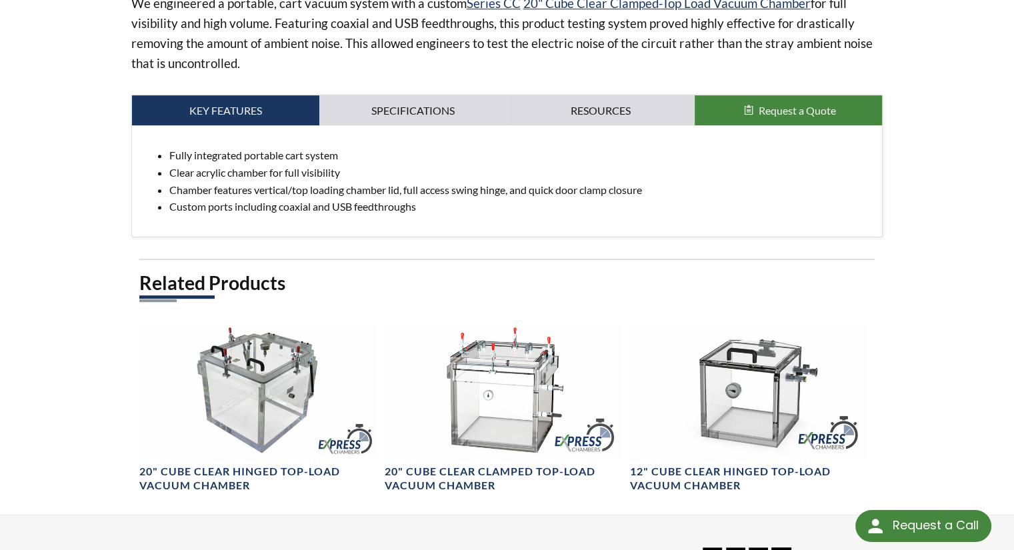
scroll to position [610, 0]
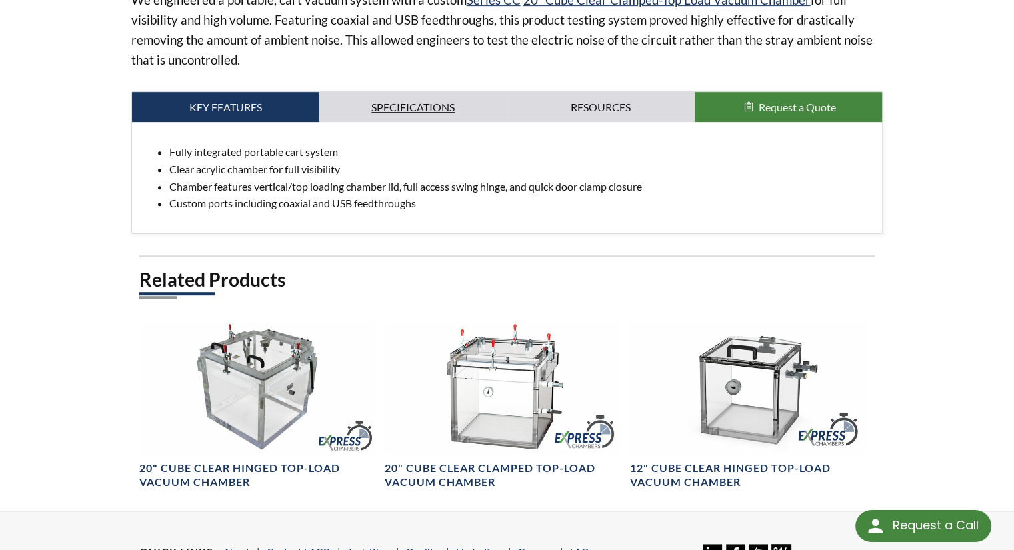
click at [409, 96] on link "Specifications" at bounding box center [412, 107] width 187 height 31
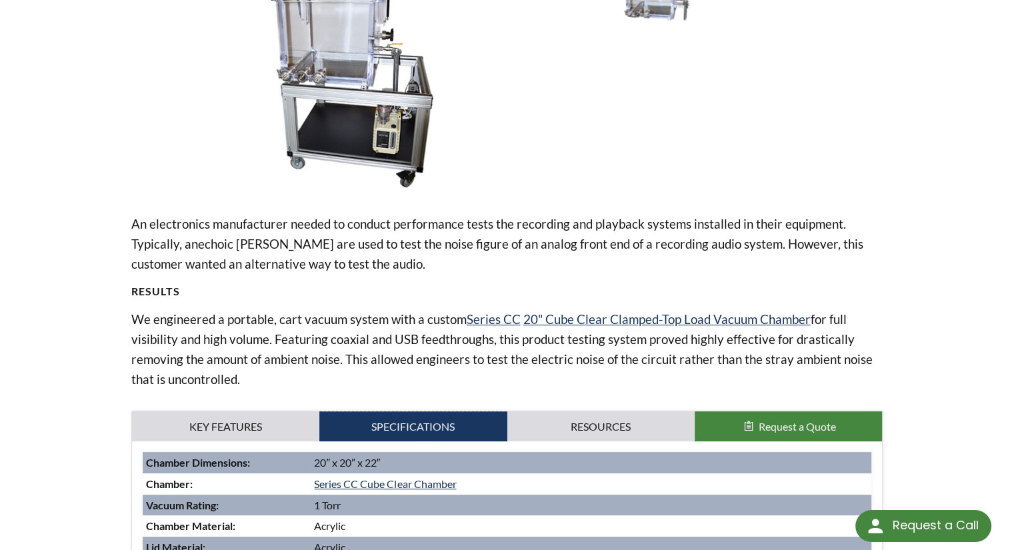
scroll to position [0, 0]
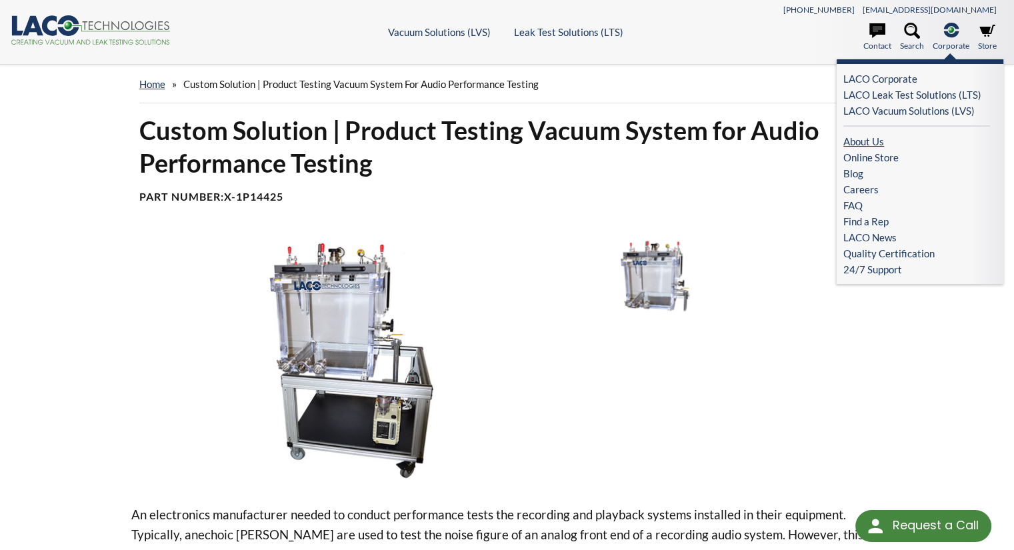
click at [868, 141] on link "About Us" at bounding box center [916, 141] width 147 height 16
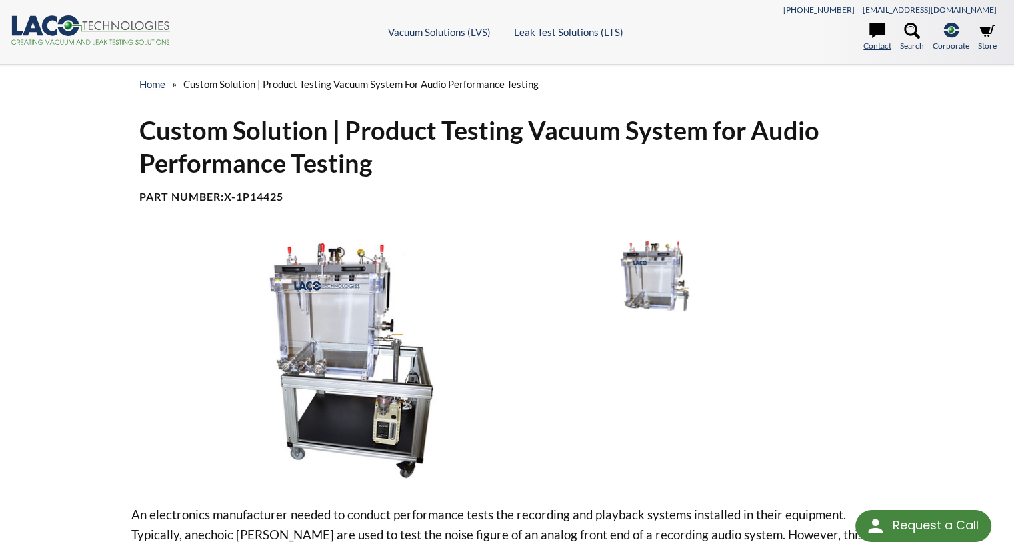
click at [877, 27] on icon at bounding box center [877, 30] width 16 height 15
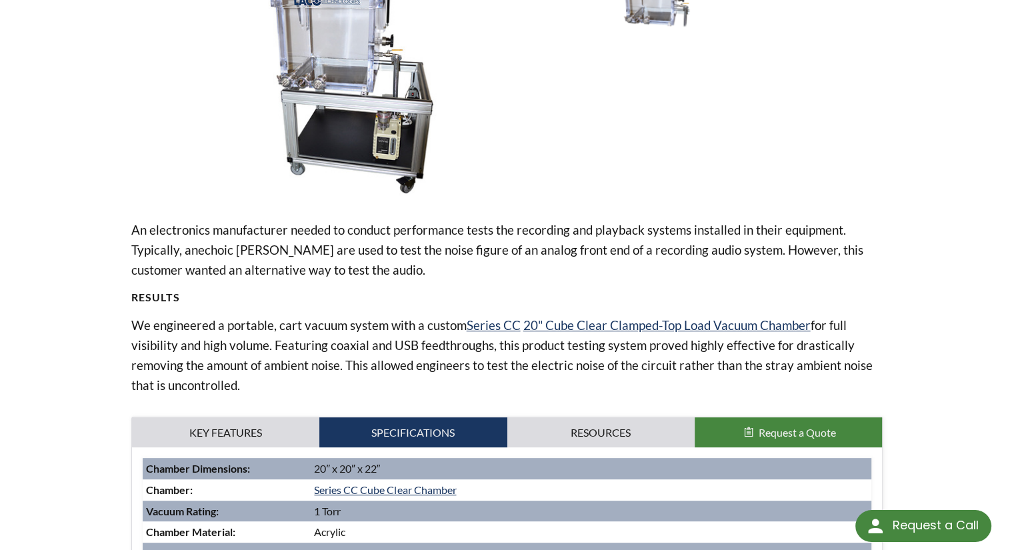
scroll to position [269, 0]
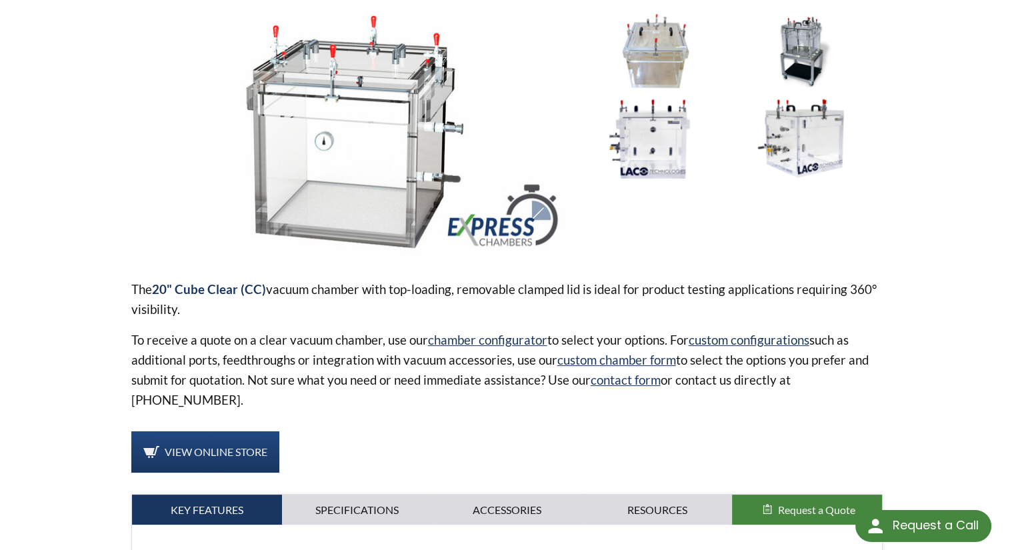
scroll to position [152, 0]
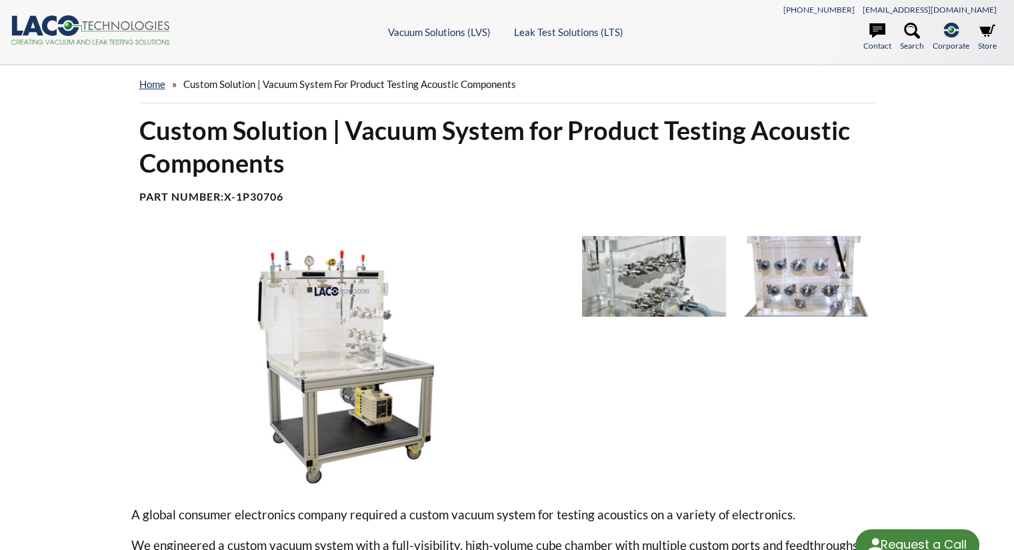
select select "Language Translate Widget"
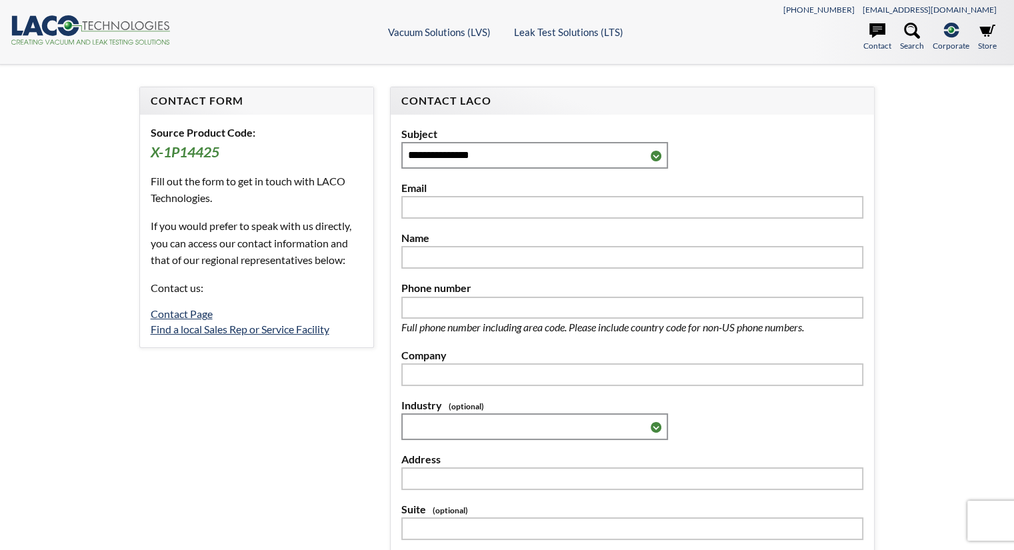
select select "Language Translate Widget"
click at [189, 311] on link "Contact Page" at bounding box center [182, 313] width 62 height 13
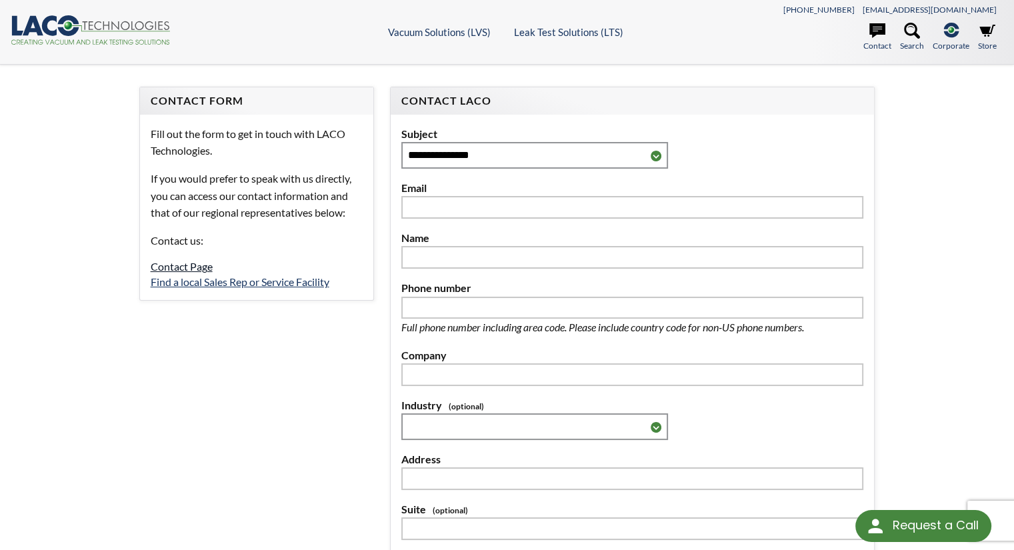
click at [193, 268] on link "Contact Page" at bounding box center [182, 266] width 62 height 13
select select "Language Translate Widget"
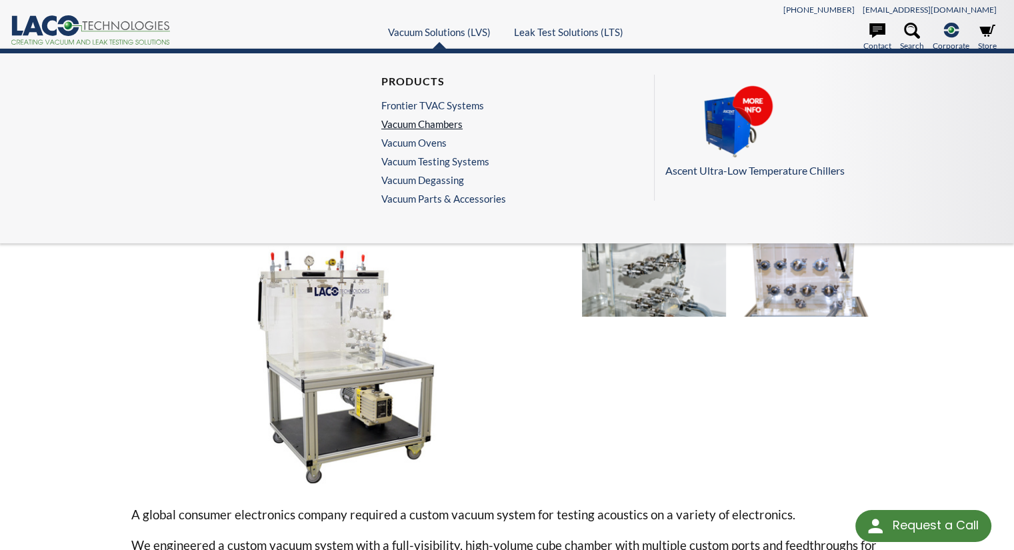
click at [444, 124] on link "Vacuum Chambers" at bounding box center [440, 124] width 118 height 12
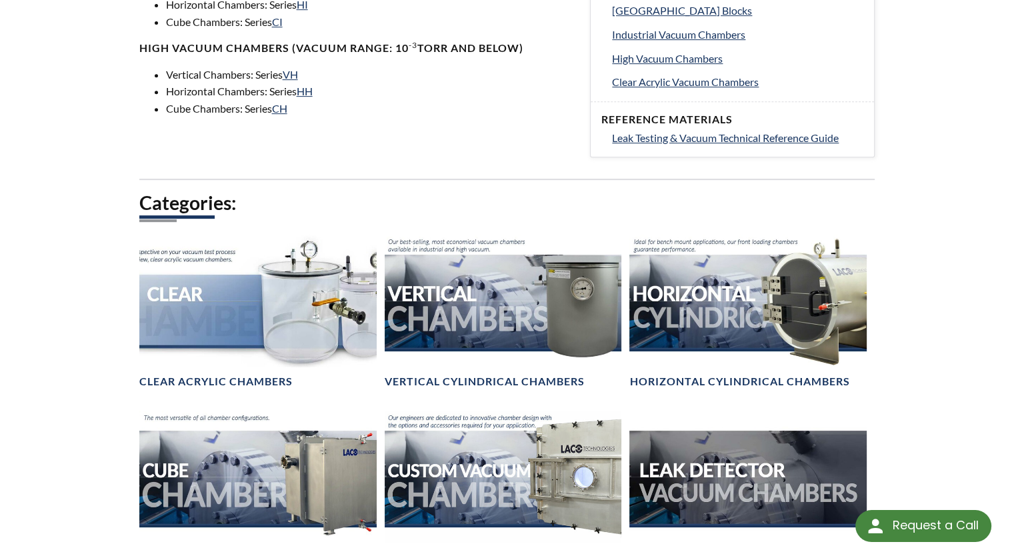
scroll to position [752, 0]
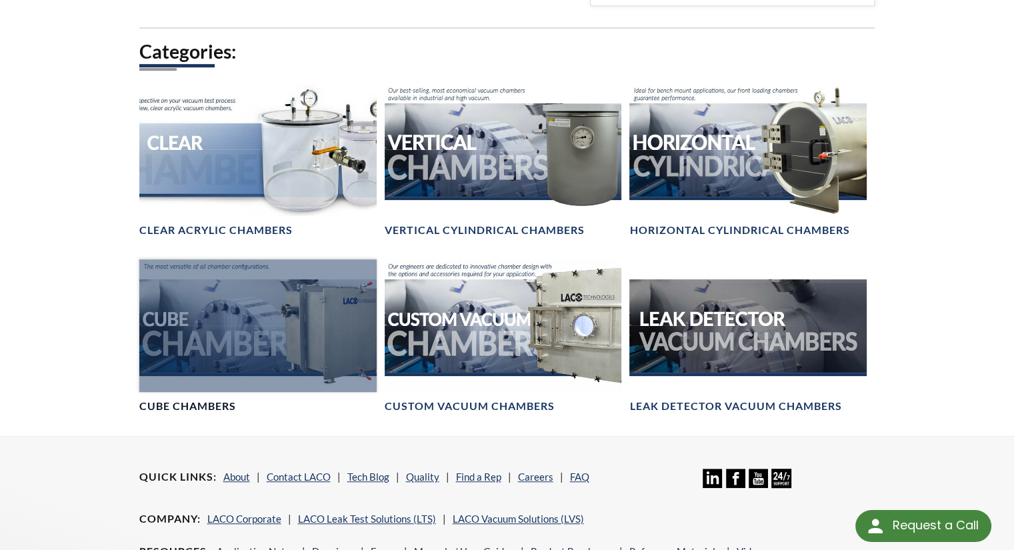
click at [220, 348] on div at bounding box center [257, 325] width 237 height 133
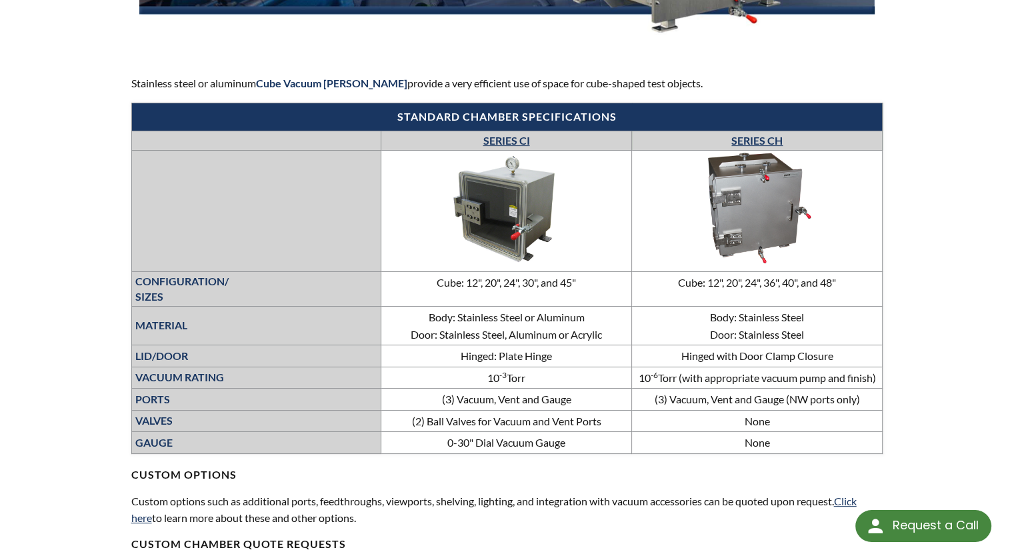
scroll to position [404, 0]
